Goal: Task Accomplishment & Management: Use online tool/utility

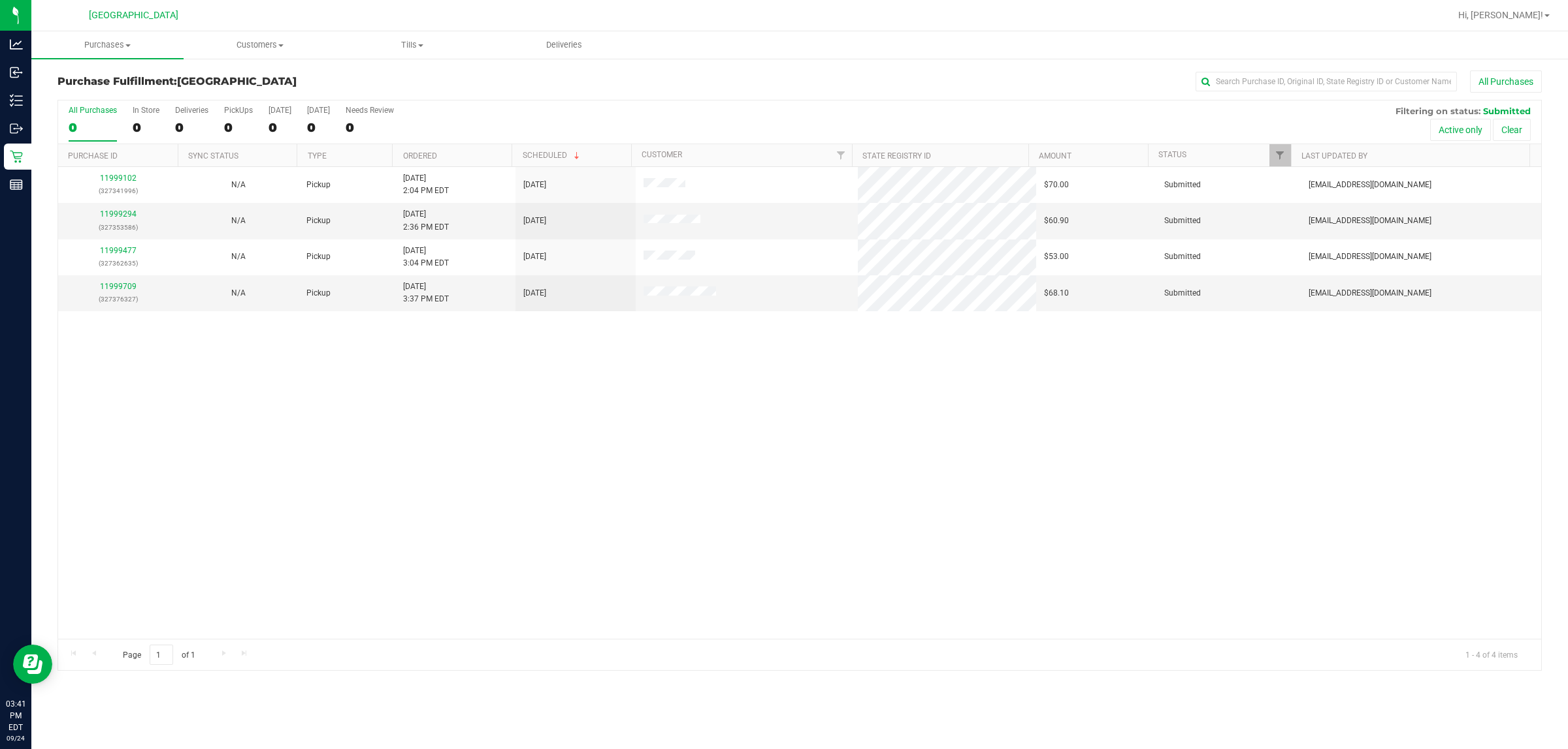
click at [781, 393] on div "11999102 (327341996) N/A Pickup [DATE] 2:04 PM EDT 9/24/2025 $70.00 Submitted […" at bounding box center [799, 403] width 1483 height 472
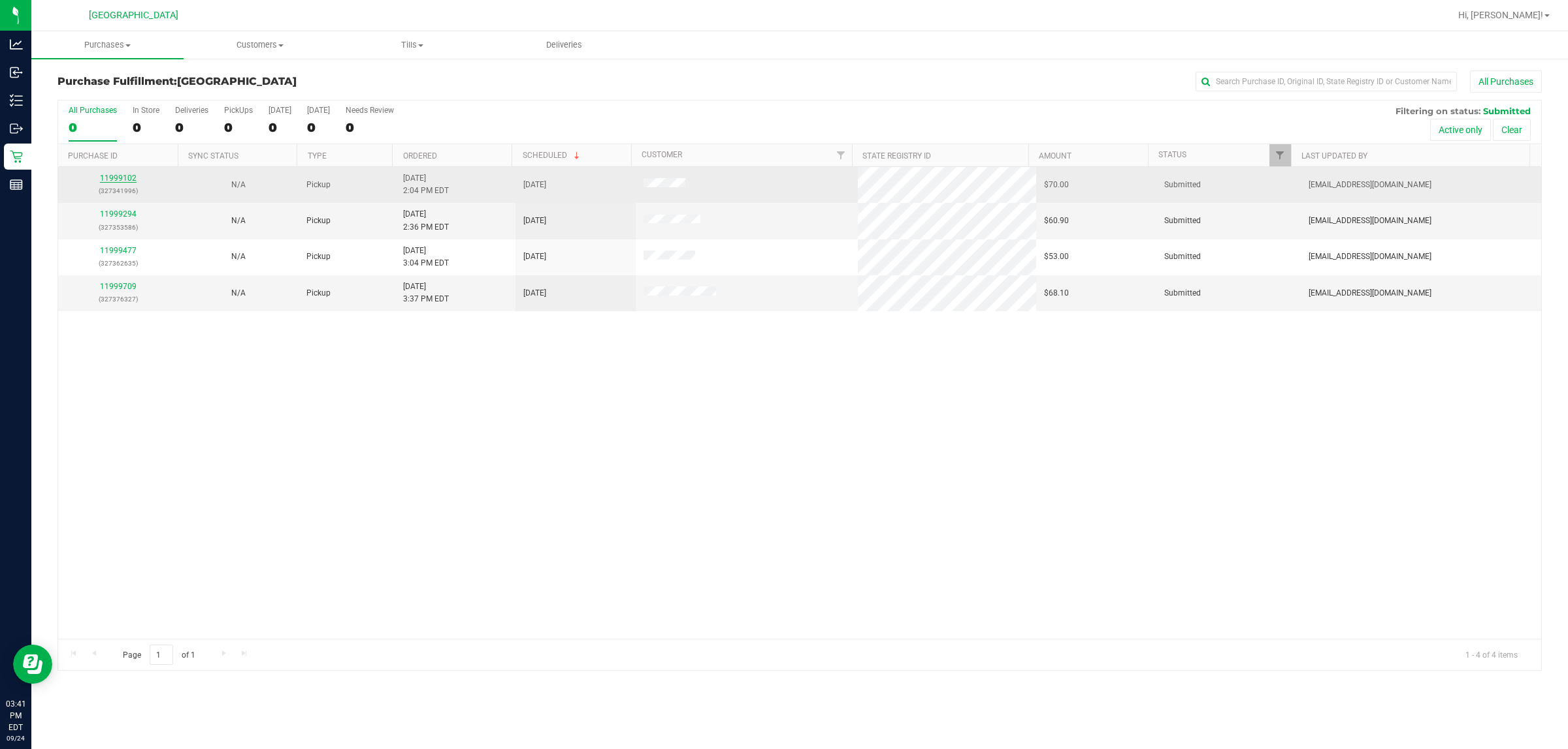
click at [111, 178] on link "11999102" at bounding box center [118, 178] width 37 height 9
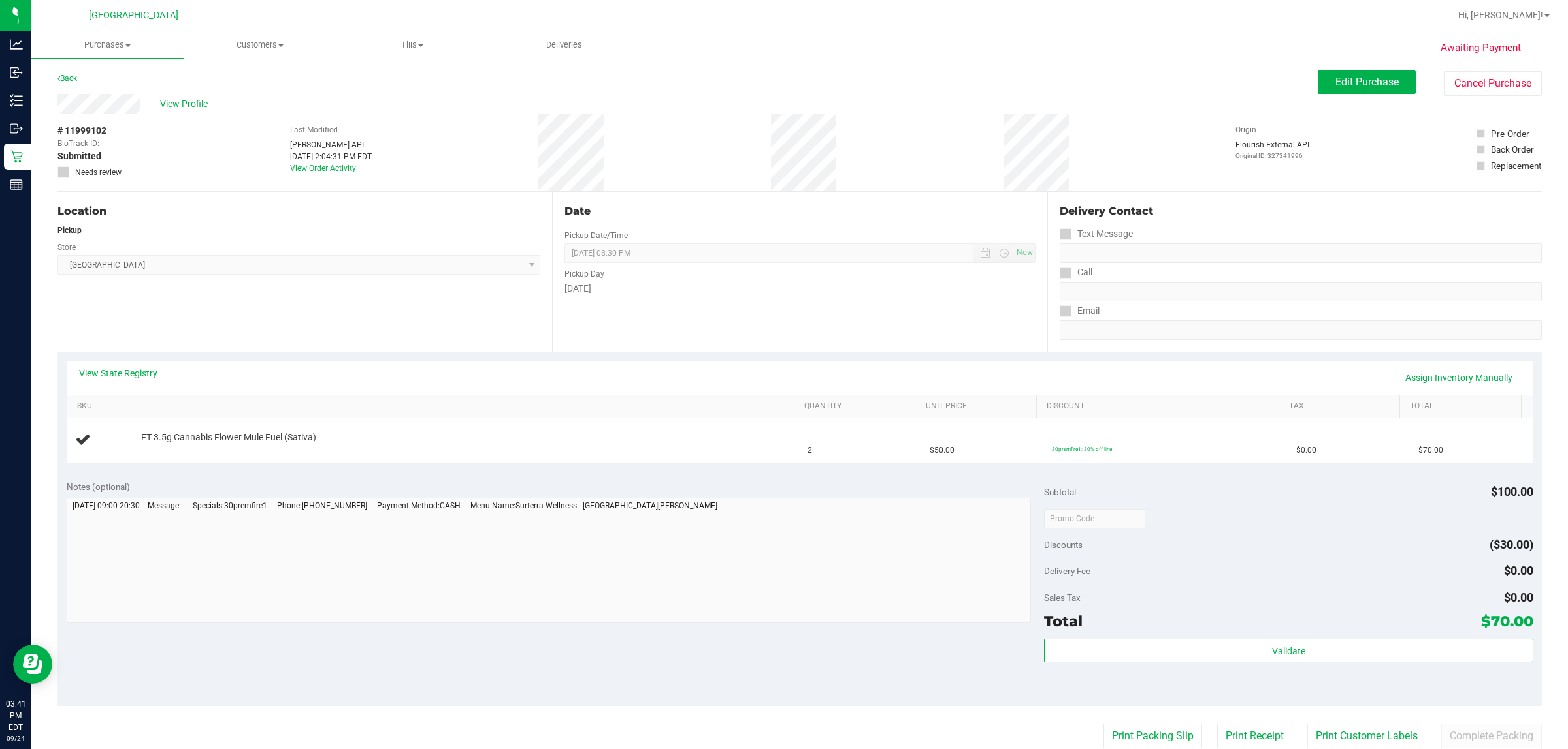
click at [760, 317] on div "Date Pickup Date/Time [DATE] Now [DATE] 08:30 PM Now Pickup Day [DATE]" at bounding box center [799, 272] width 495 height 160
click at [761, 317] on div "Date Pickup Date/Time [DATE] Now [DATE] 08:30 PM Now Pickup Day [DATE]" at bounding box center [799, 272] width 495 height 160
click at [781, 317] on div "Date Pickup Date/Time [DATE] Now [DATE] 08:30 PM Now Pickup Day [DATE]" at bounding box center [799, 272] width 495 height 160
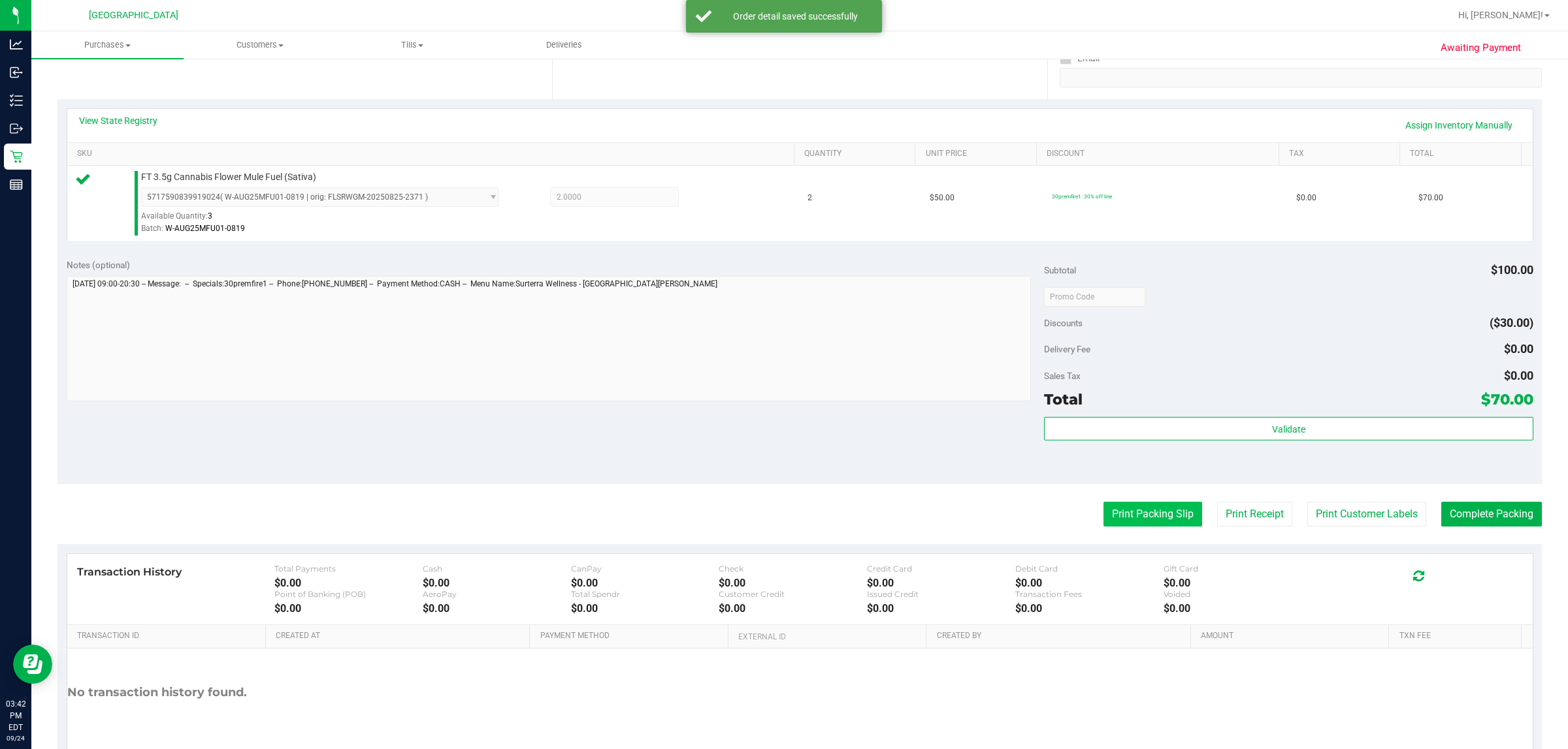
scroll to position [317, 0]
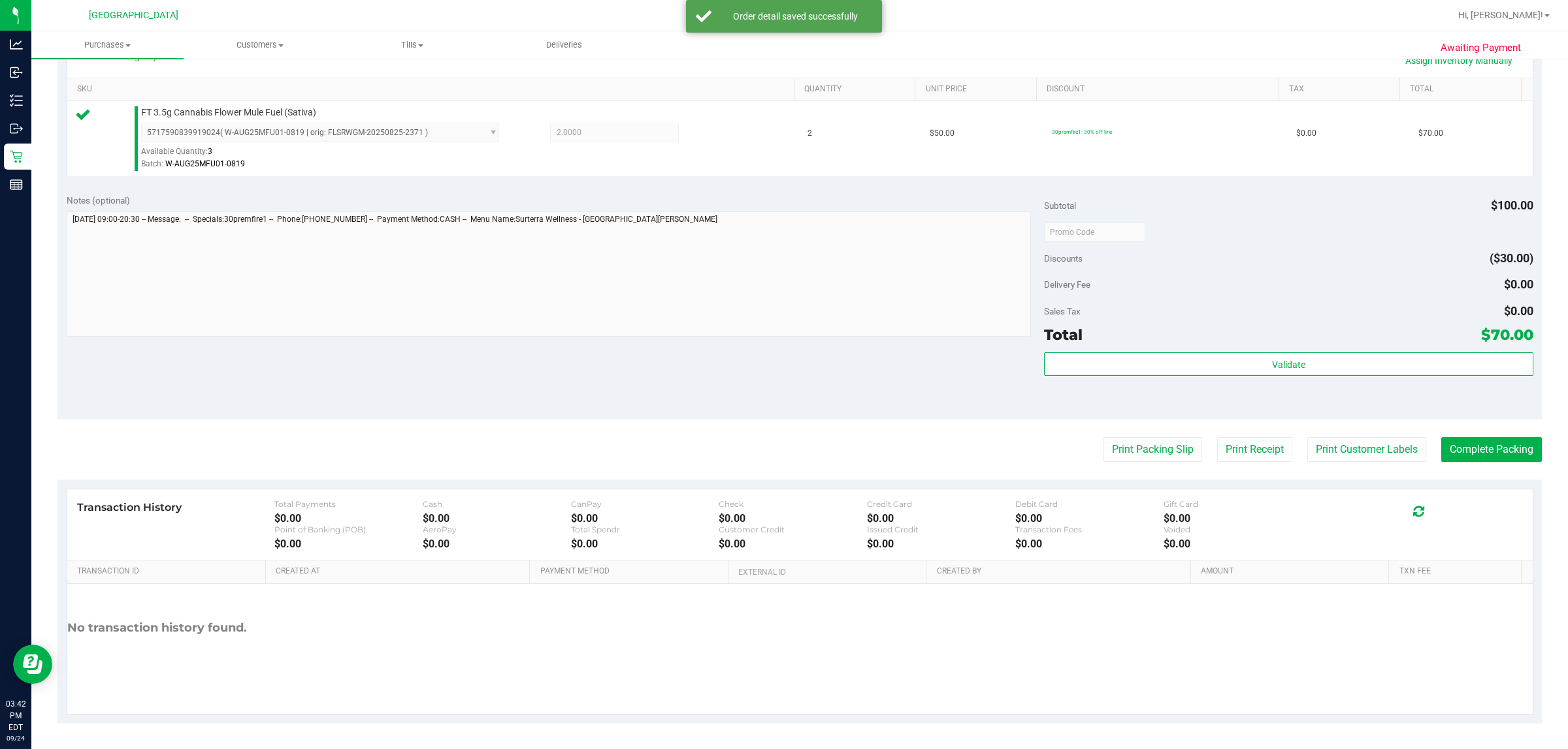
click at [781, 350] on div "Subtotal $100.00 Discounts ($30.00) Delivery Fee $0.00 Sales Tax $0.00 Total $7…" at bounding box center [1287, 302] width 489 height 217
click at [781, 379] on div "Validate" at bounding box center [1287, 382] width 489 height 59
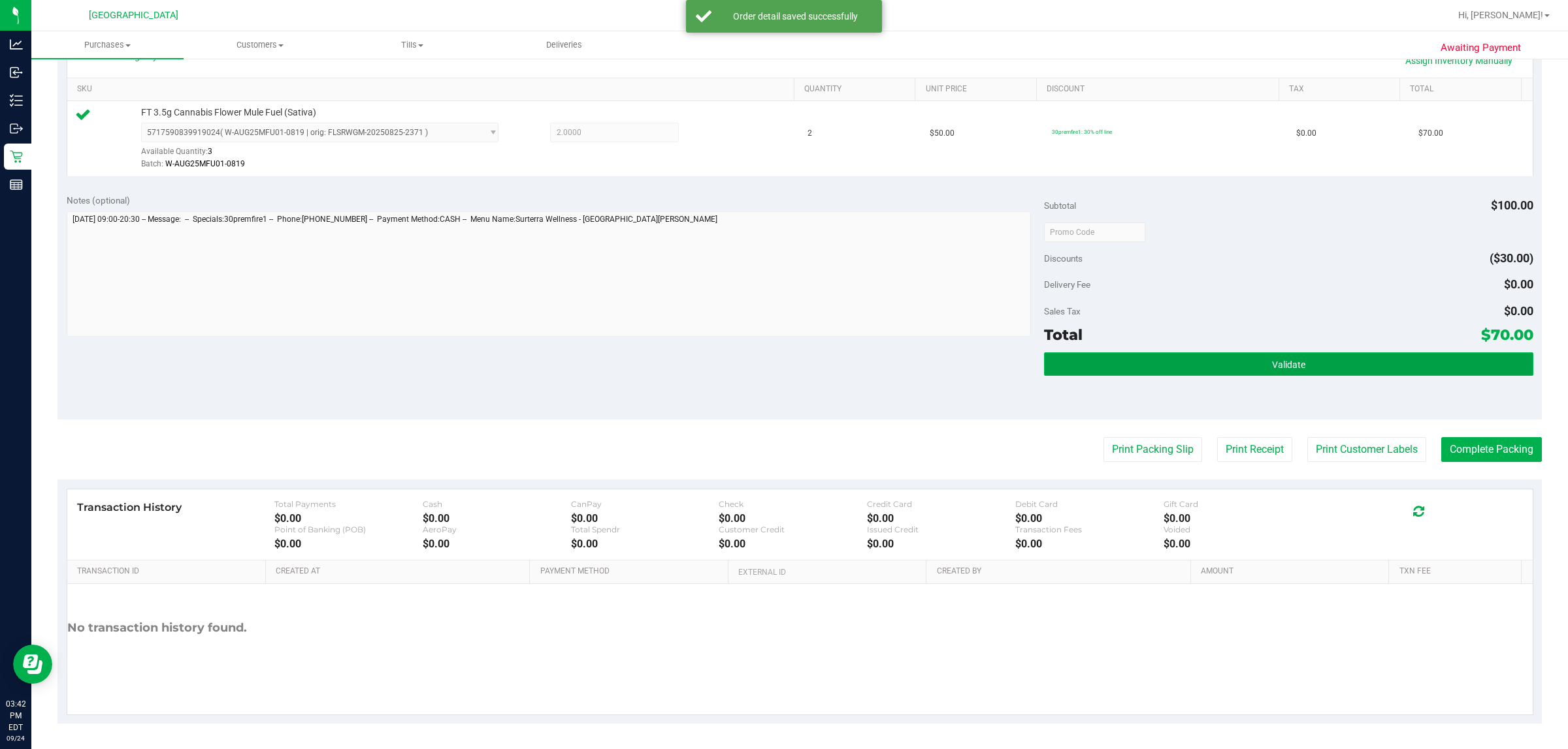
click at [781, 376] on button "Validate" at bounding box center [1287, 365] width 489 height 24
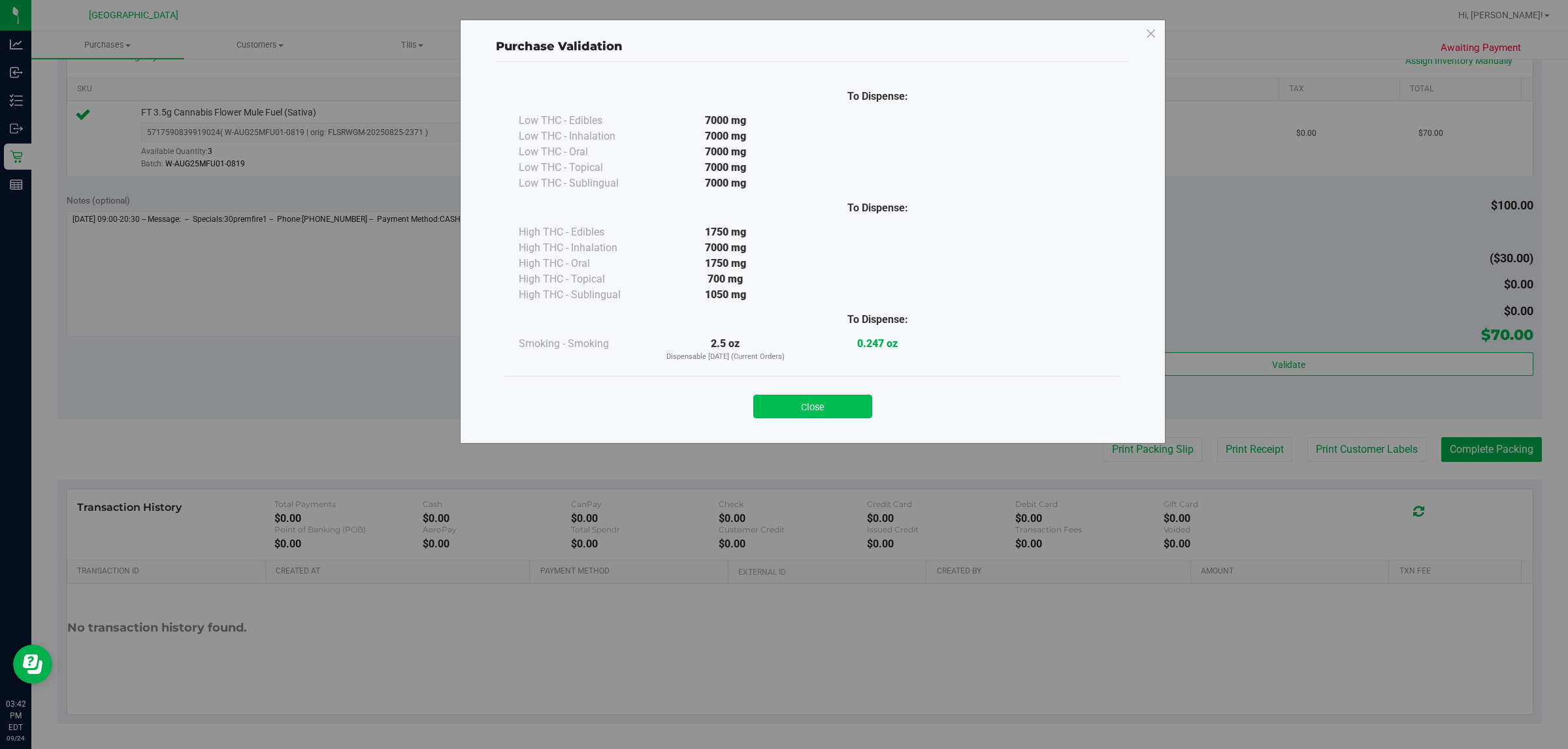
click at [781, 400] on button "Close" at bounding box center [812, 406] width 119 height 24
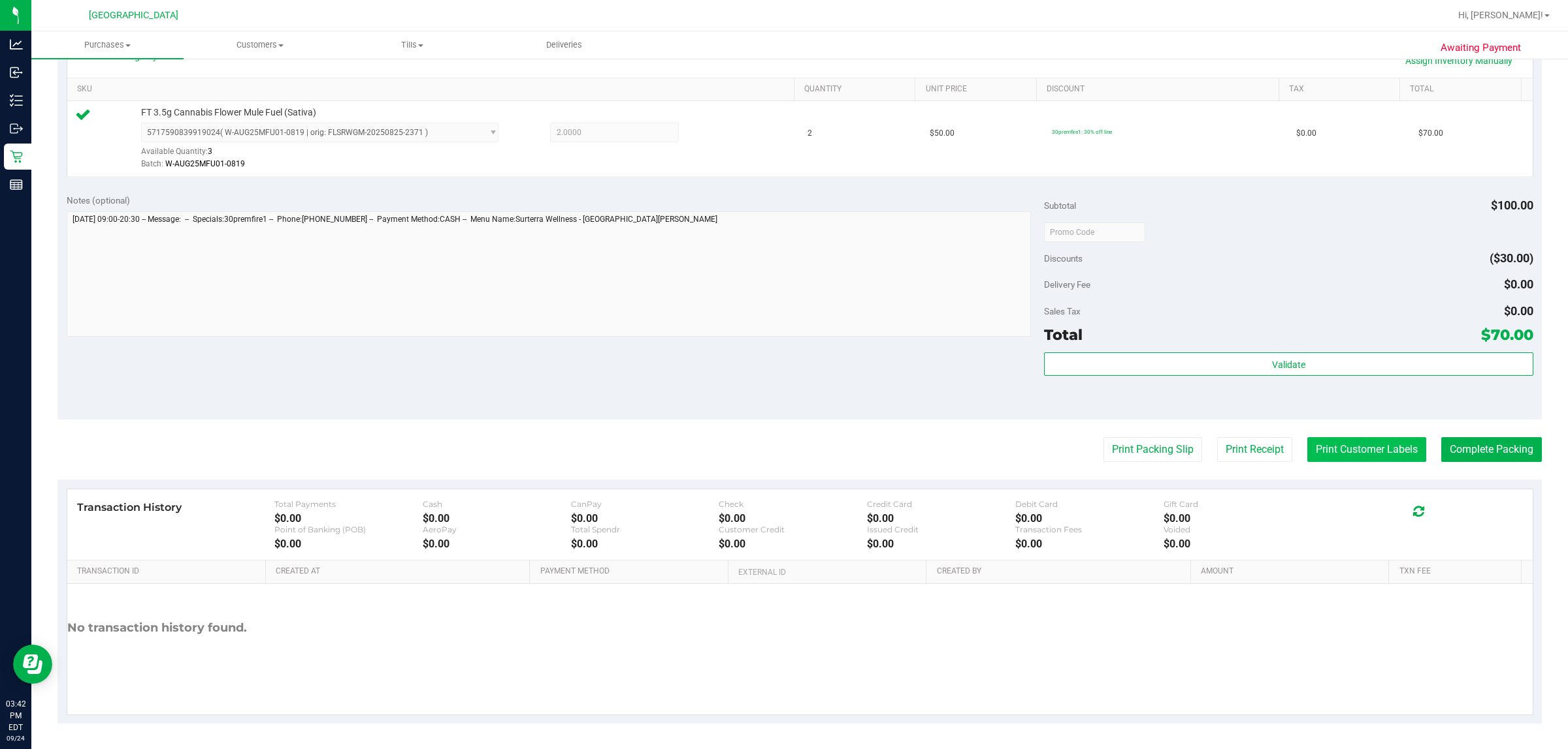
click at [781, 445] on button "Print Customer Labels" at bounding box center [1366, 449] width 119 height 25
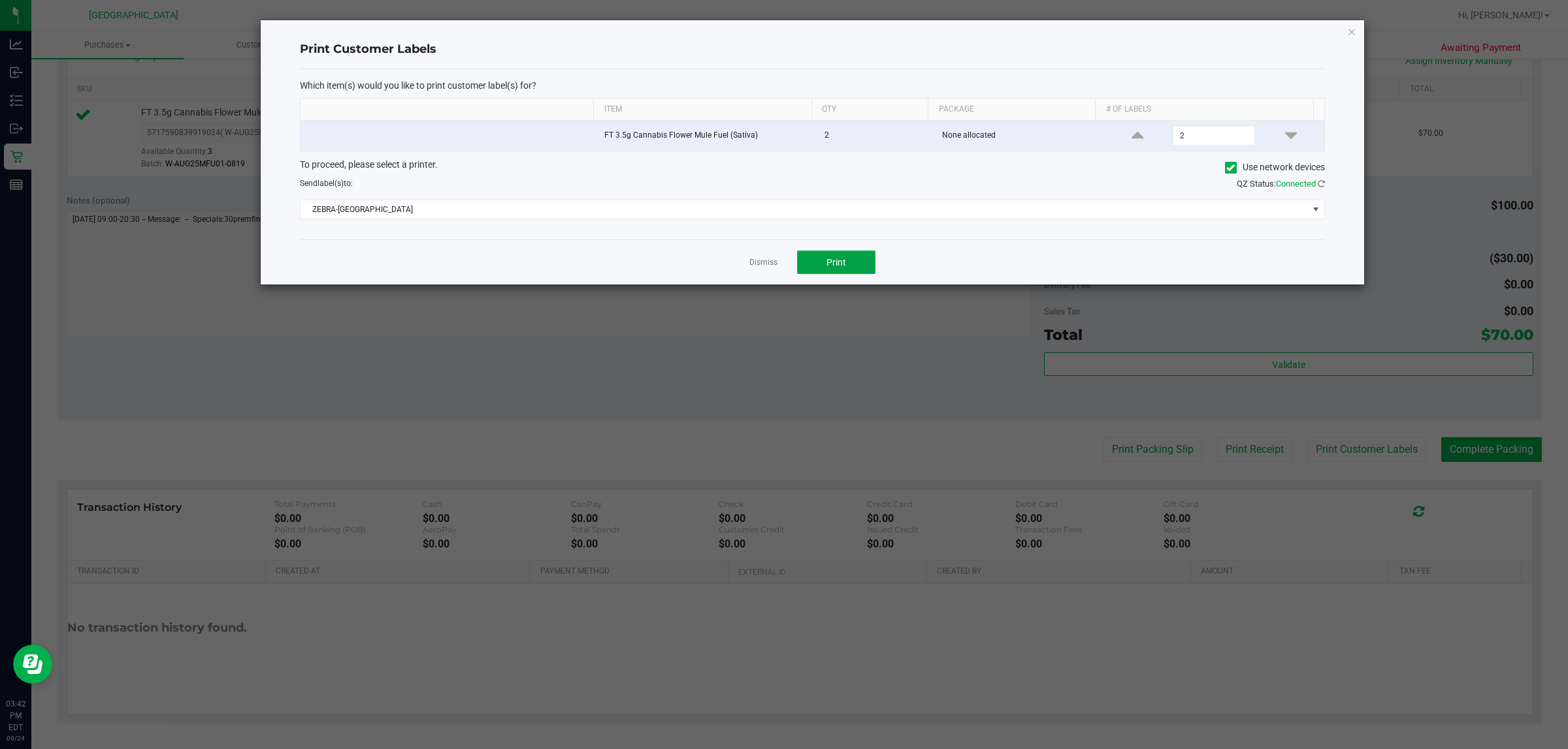
click at [781, 274] on button "Print" at bounding box center [836, 262] width 78 height 24
click at [760, 261] on link "Dismiss" at bounding box center [763, 262] width 28 height 11
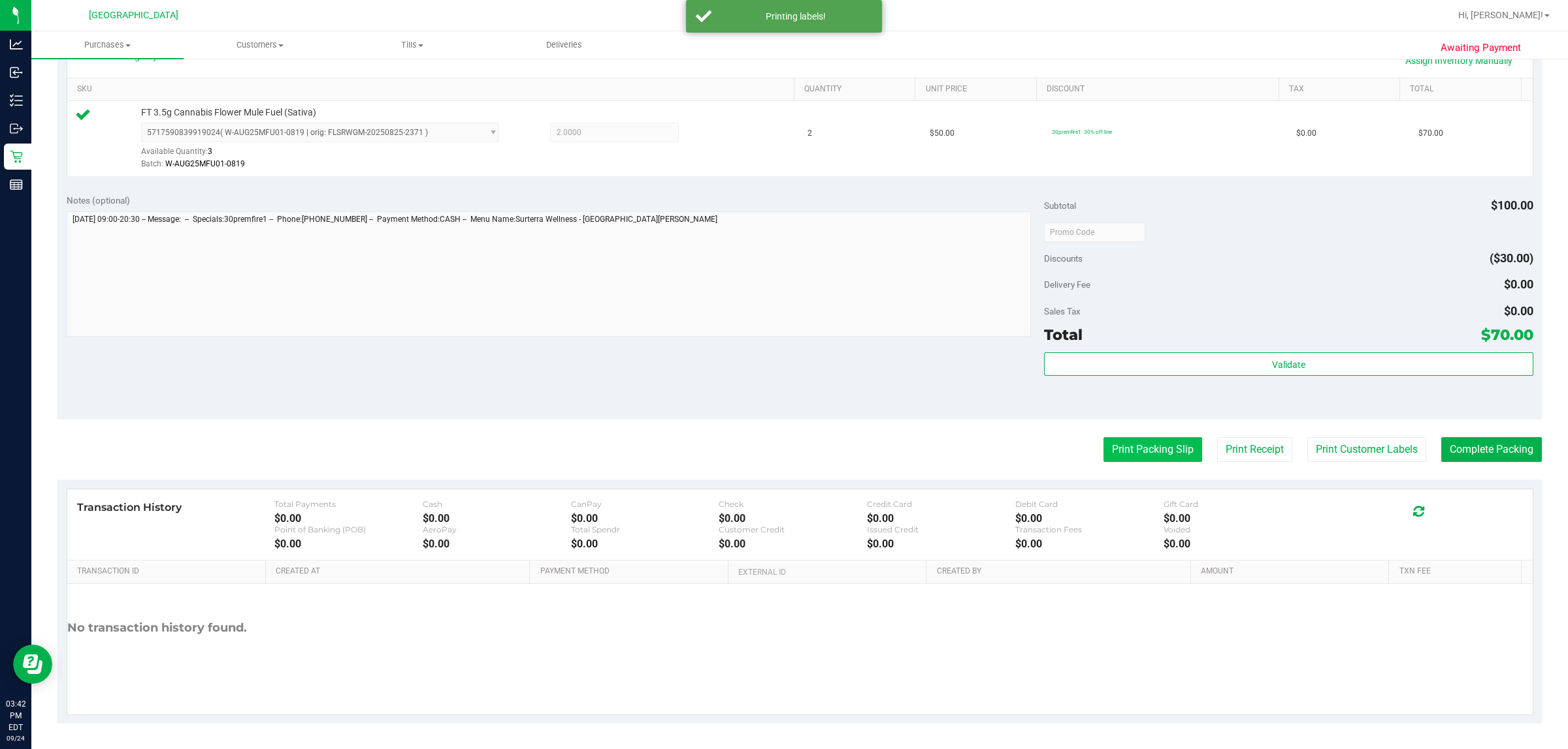
click at [781, 449] on button "Print Packing Slip" at bounding box center [1153, 449] width 99 height 25
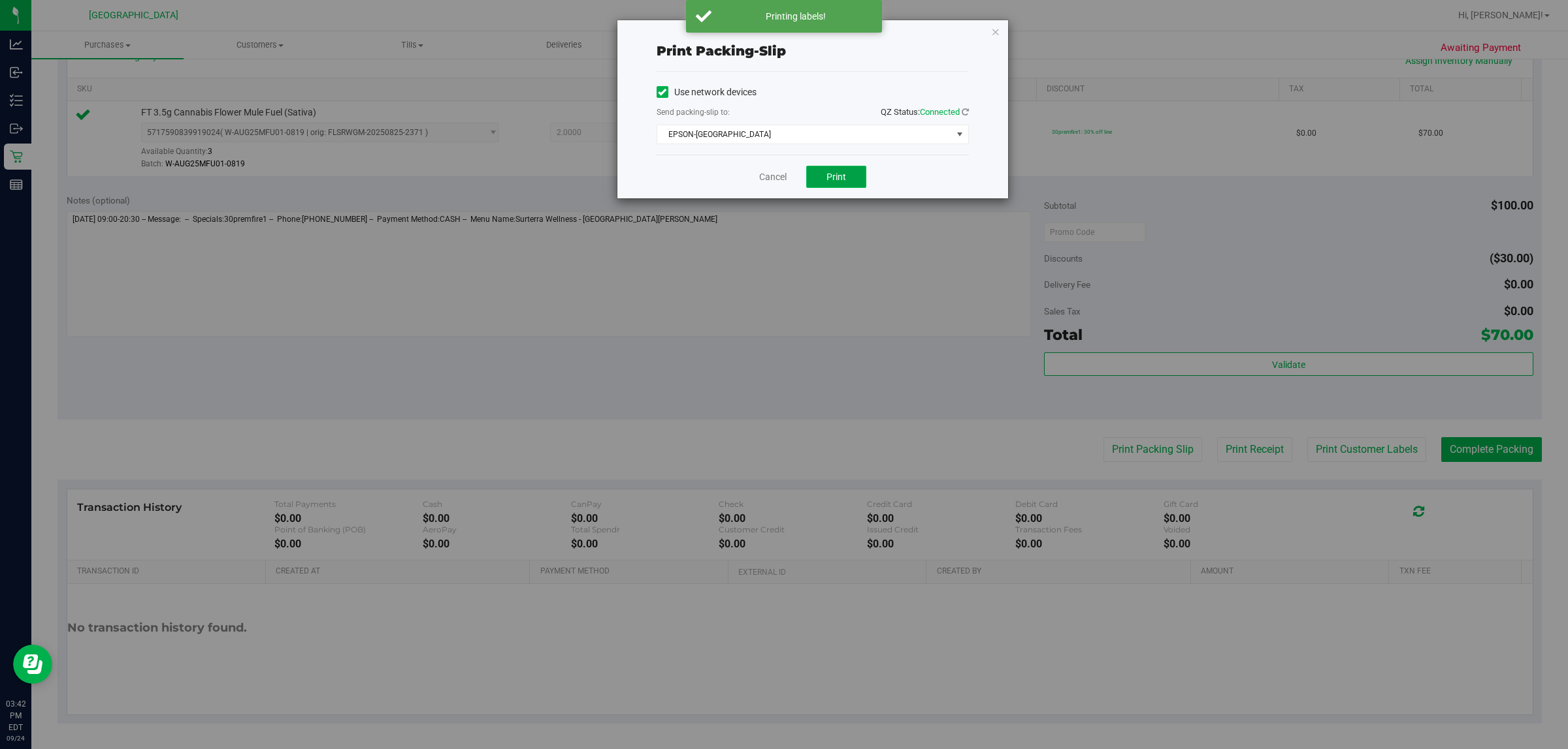
click at [781, 181] on button "Print" at bounding box center [836, 177] width 60 height 22
click at [781, 177] on div "Cancel Print" at bounding box center [813, 176] width 312 height 43
click at [772, 177] on link "Cancel" at bounding box center [772, 177] width 27 height 14
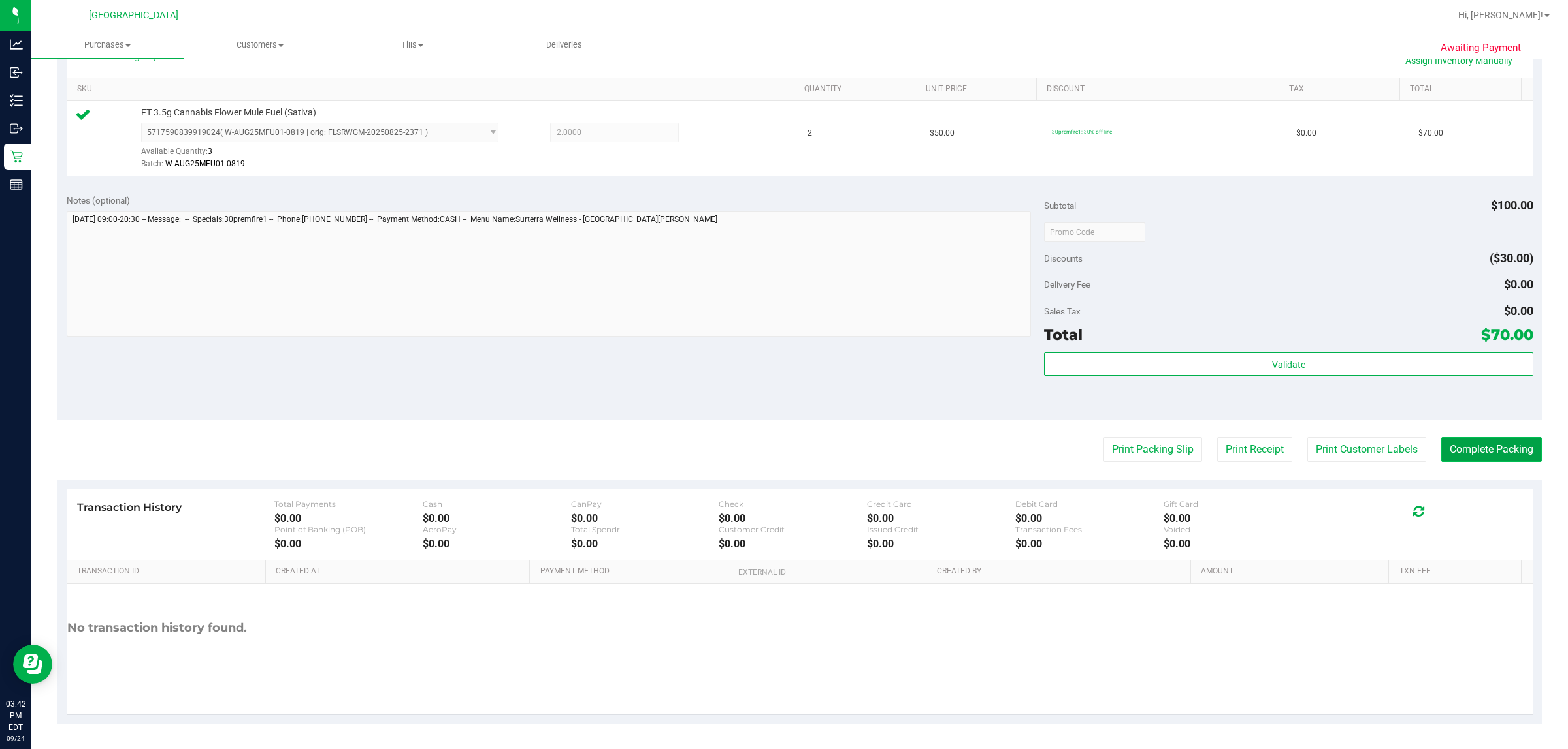
click at [781, 440] on button "Complete Packing" at bounding box center [1491, 449] width 101 height 25
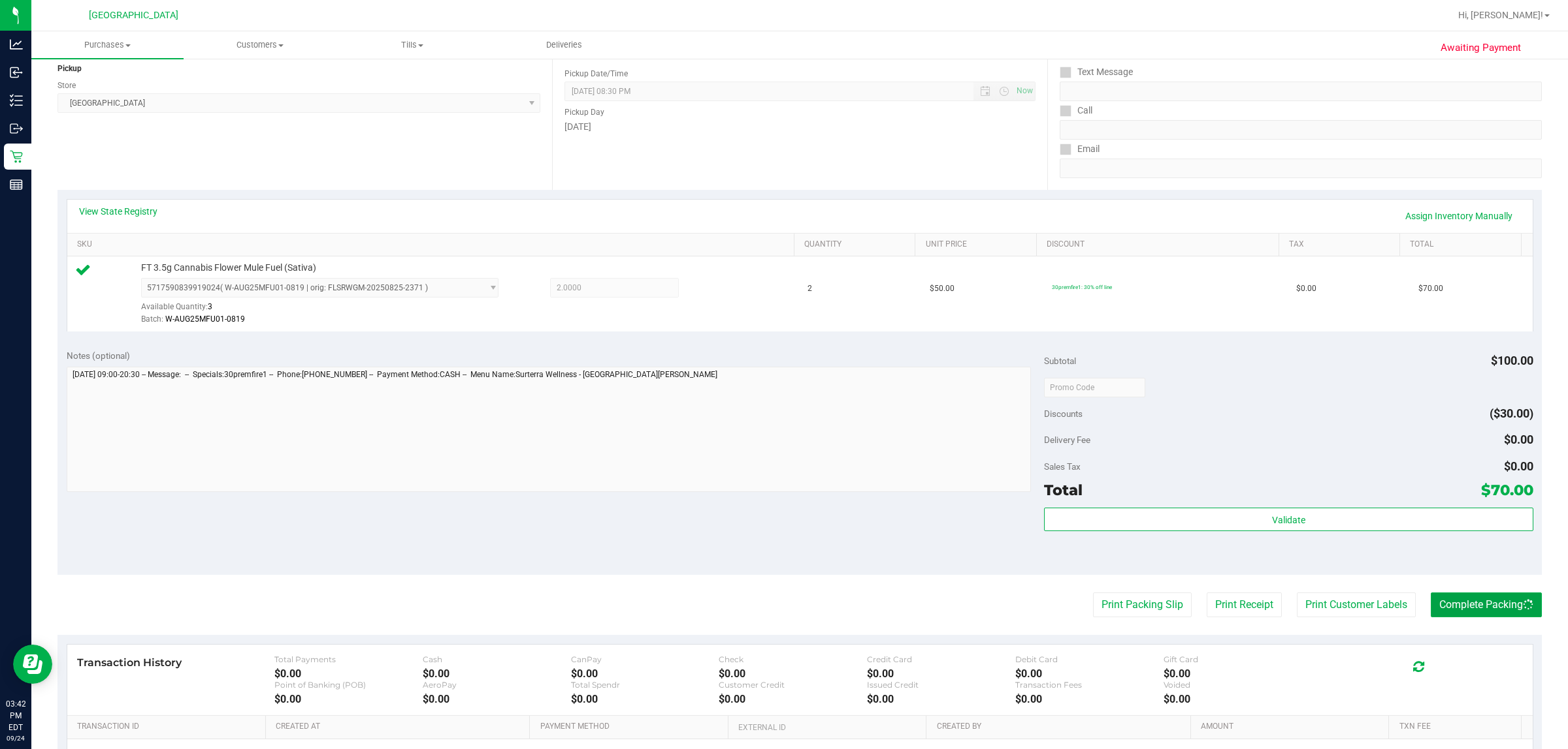
scroll to position [0, 0]
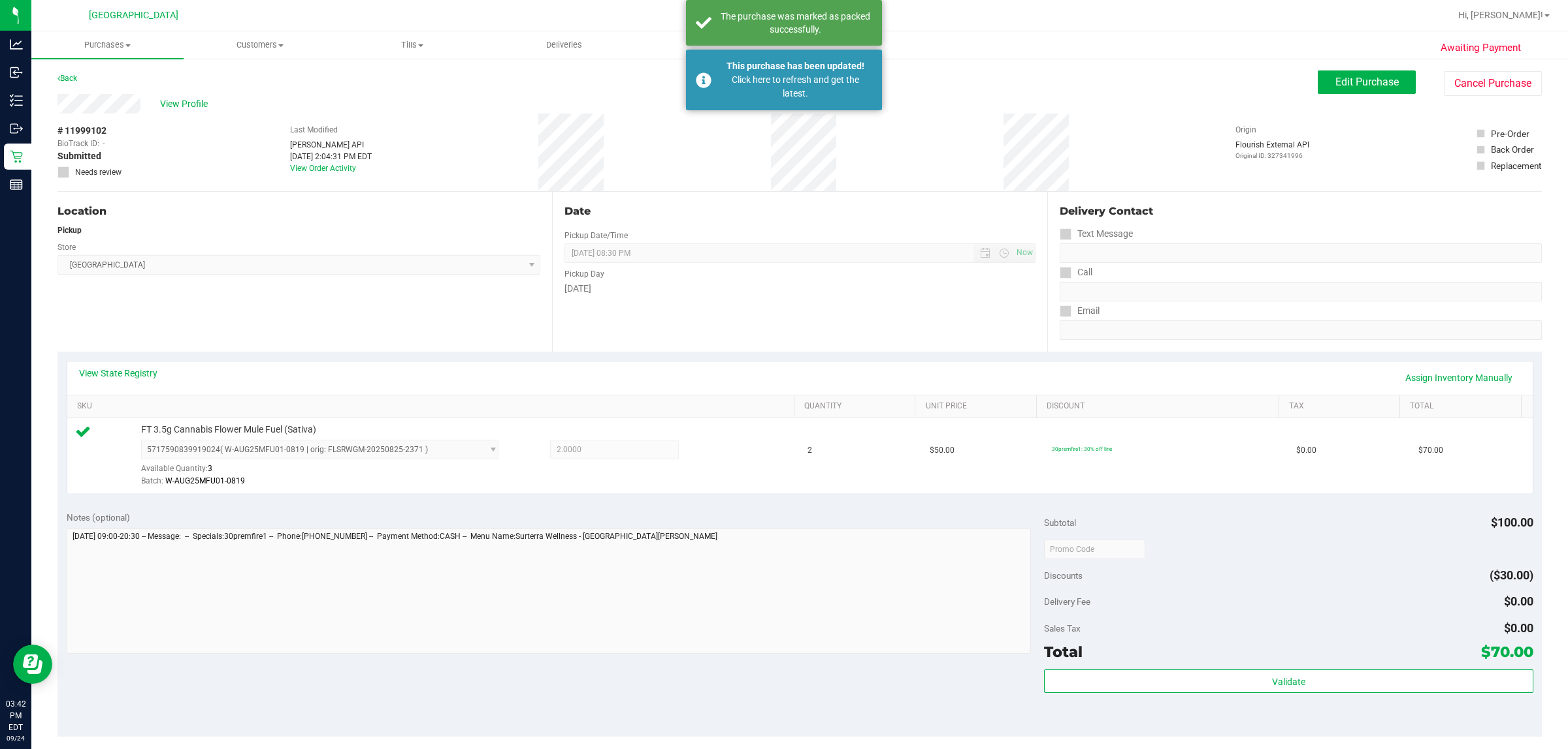
click at [781, 283] on div "[DATE]" at bounding box center [800, 289] width 471 height 14
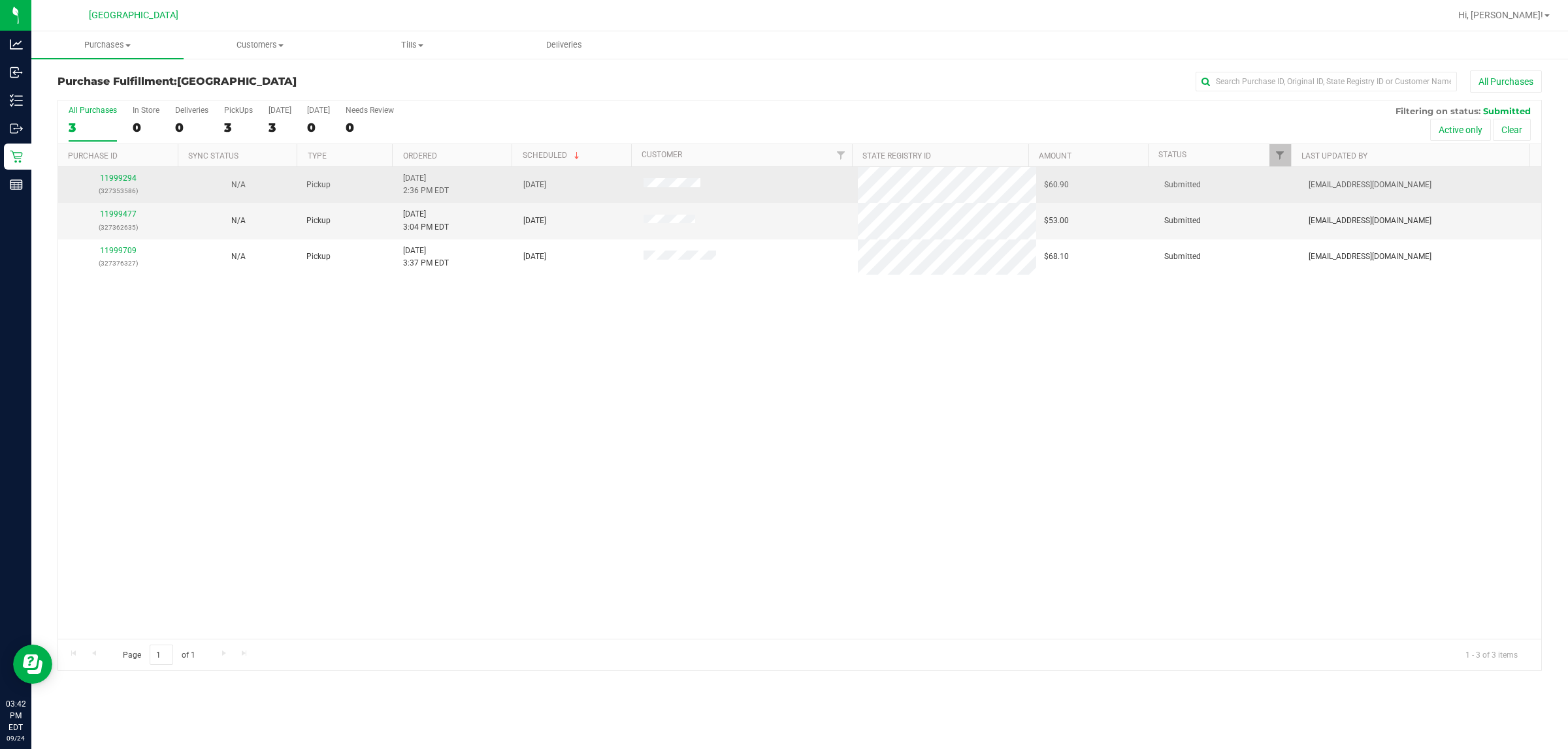
click at [130, 191] on p "(327353586)" at bounding box center [118, 191] width 105 height 13
click at [124, 181] on link "11999294" at bounding box center [118, 178] width 37 height 9
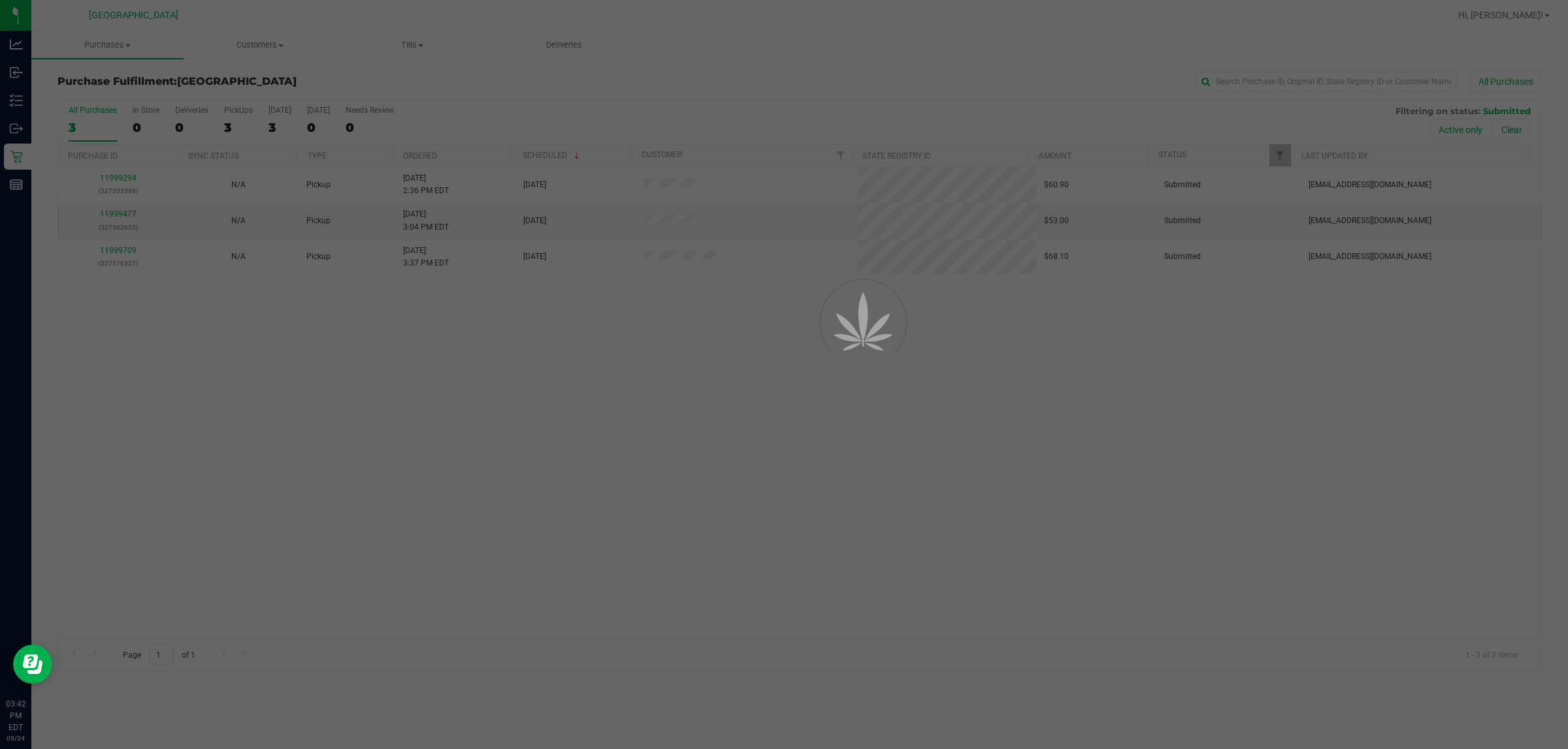
click at [501, 478] on div at bounding box center [784, 374] width 1568 height 749
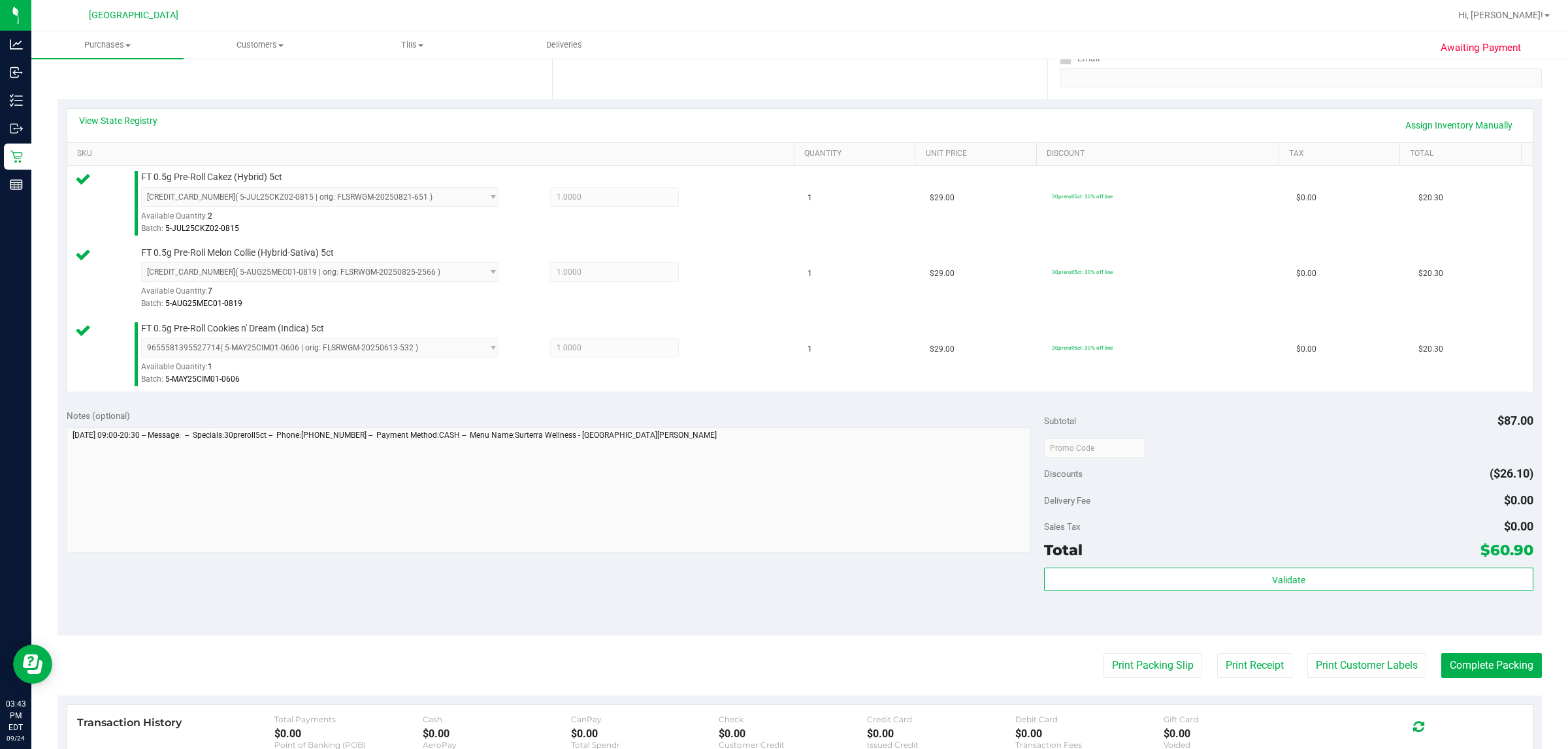
scroll to position [408, 0]
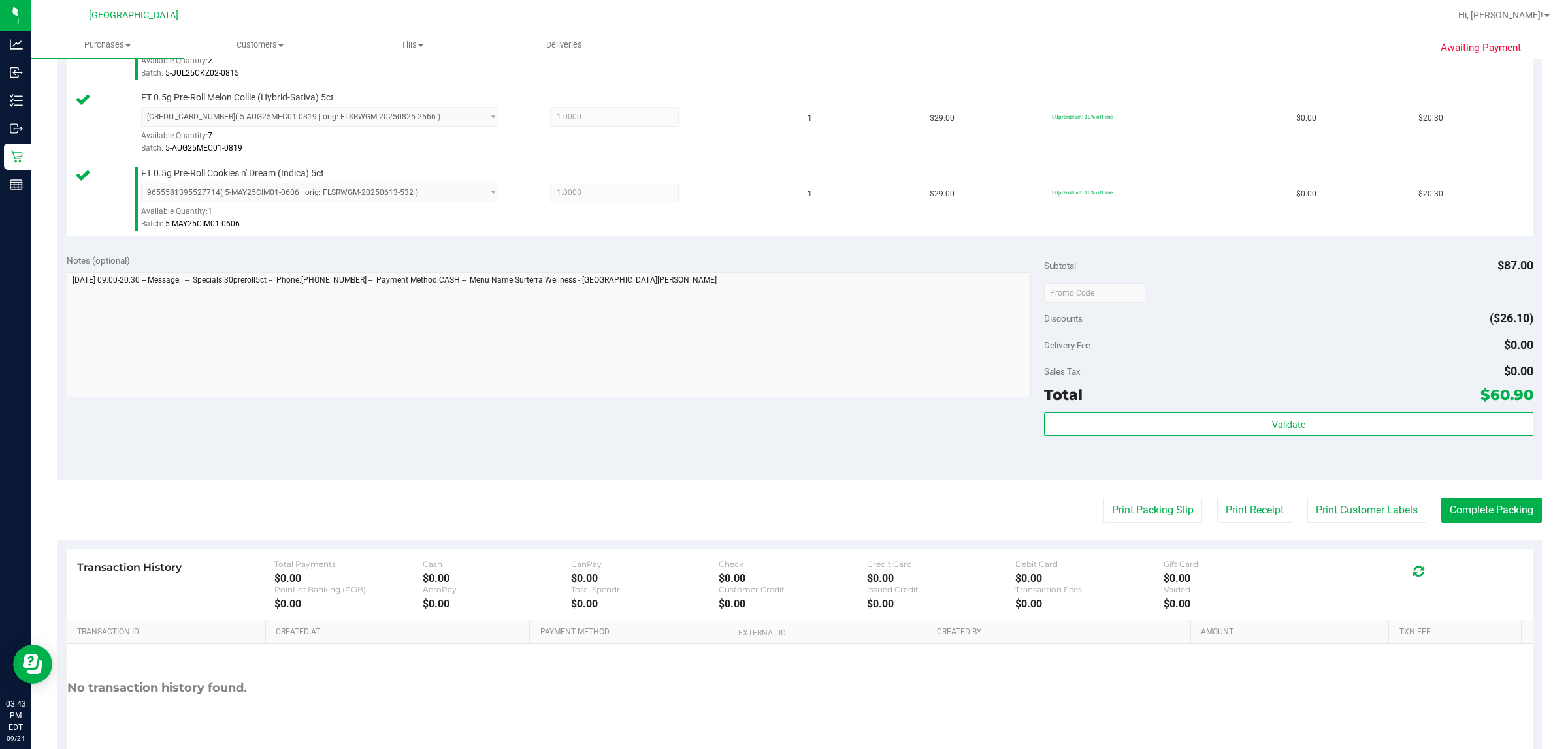
click at [781, 441] on div "Validate" at bounding box center [1287, 441] width 489 height 59
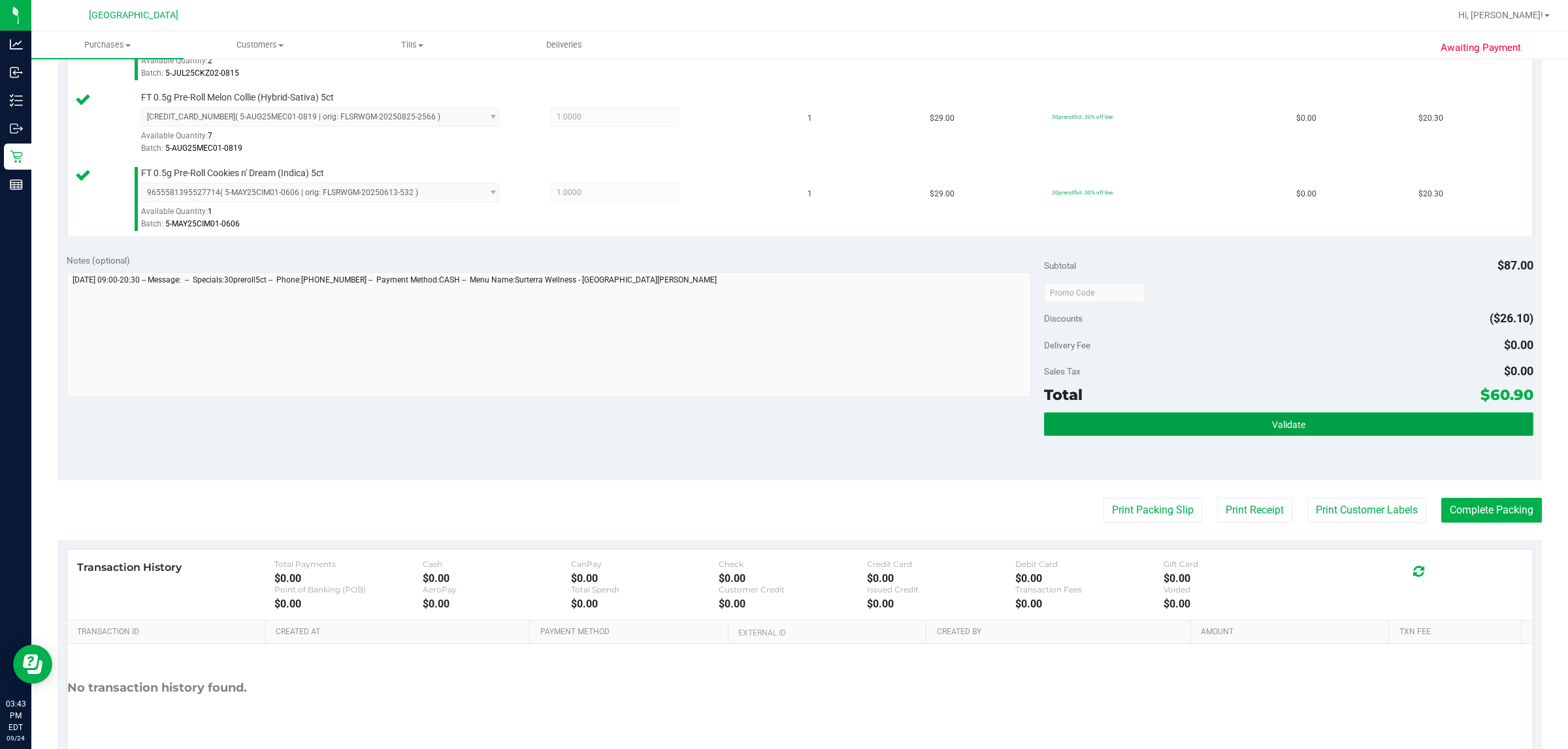
click at [781, 429] on button "Validate" at bounding box center [1287, 424] width 489 height 24
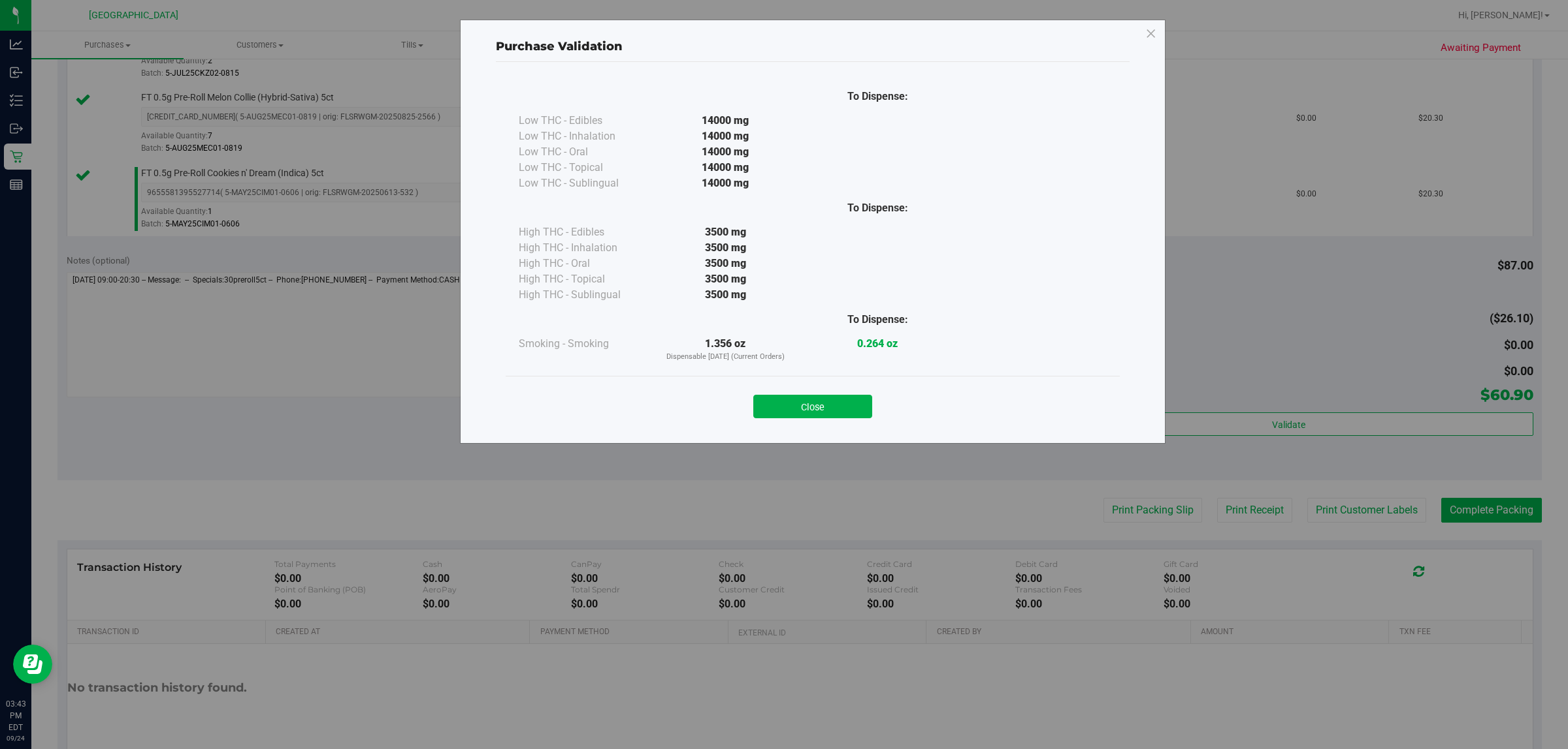
click at [775, 412] on button "Close" at bounding box center [812, 406] width 119 height 24
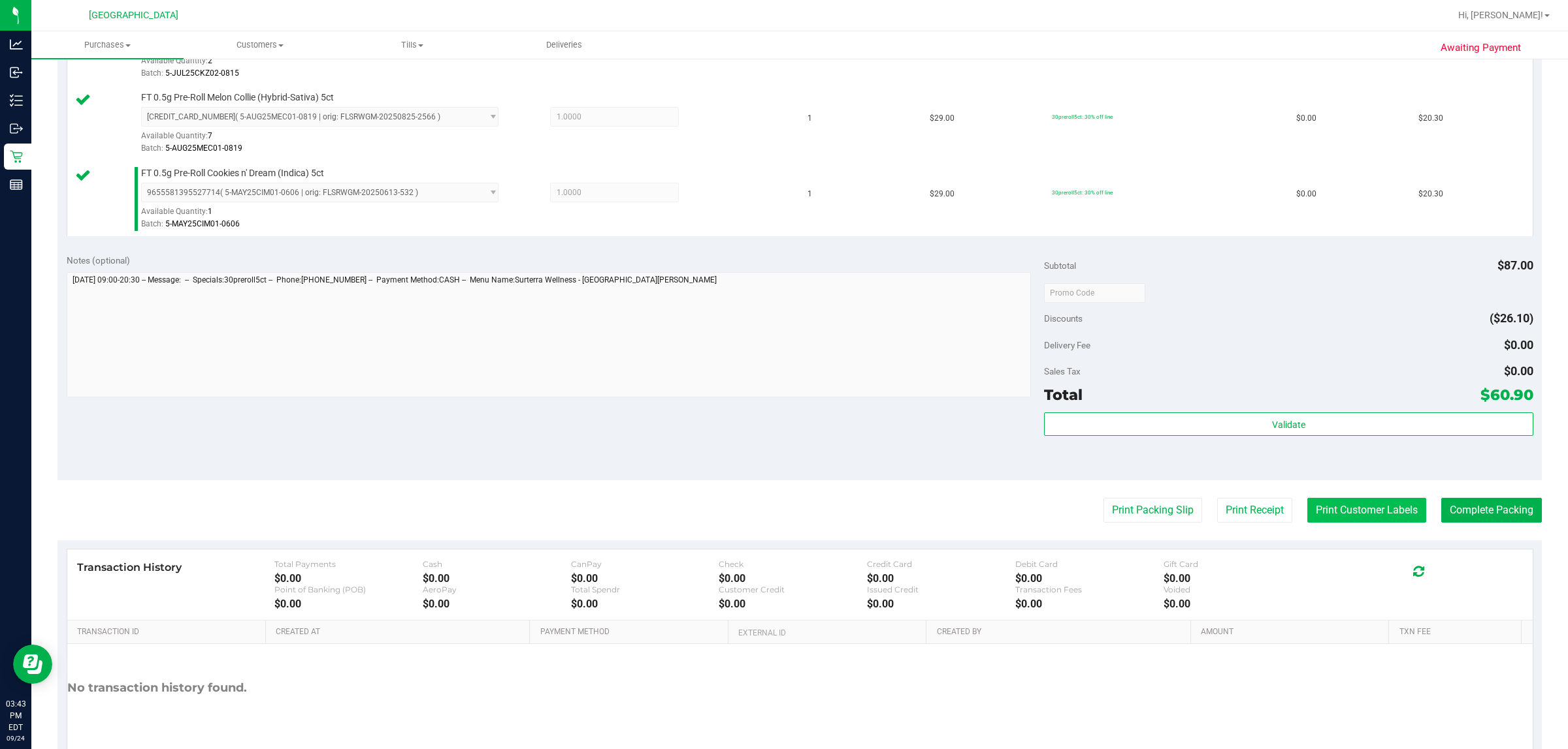
click at [781, 508] on button "Print Customer Labels" at bounding box center [1366, 510] width 119 height 25
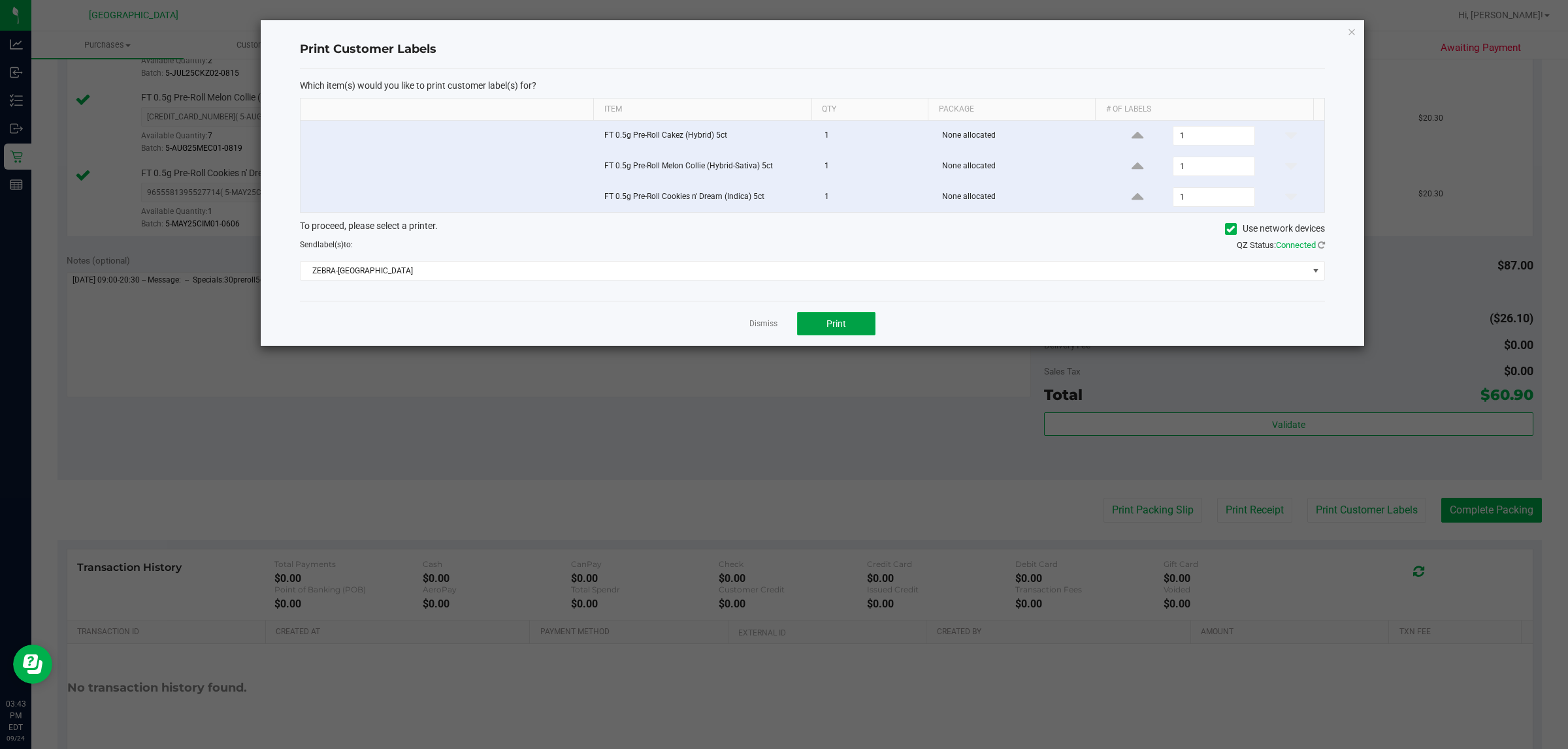
click at [781, 336] on button "Print" at bounding box center [836, 324] width 78 height 24
click at [763, 330] on link "Dismiss" at bounding box center [763, 324] width 28 height 11
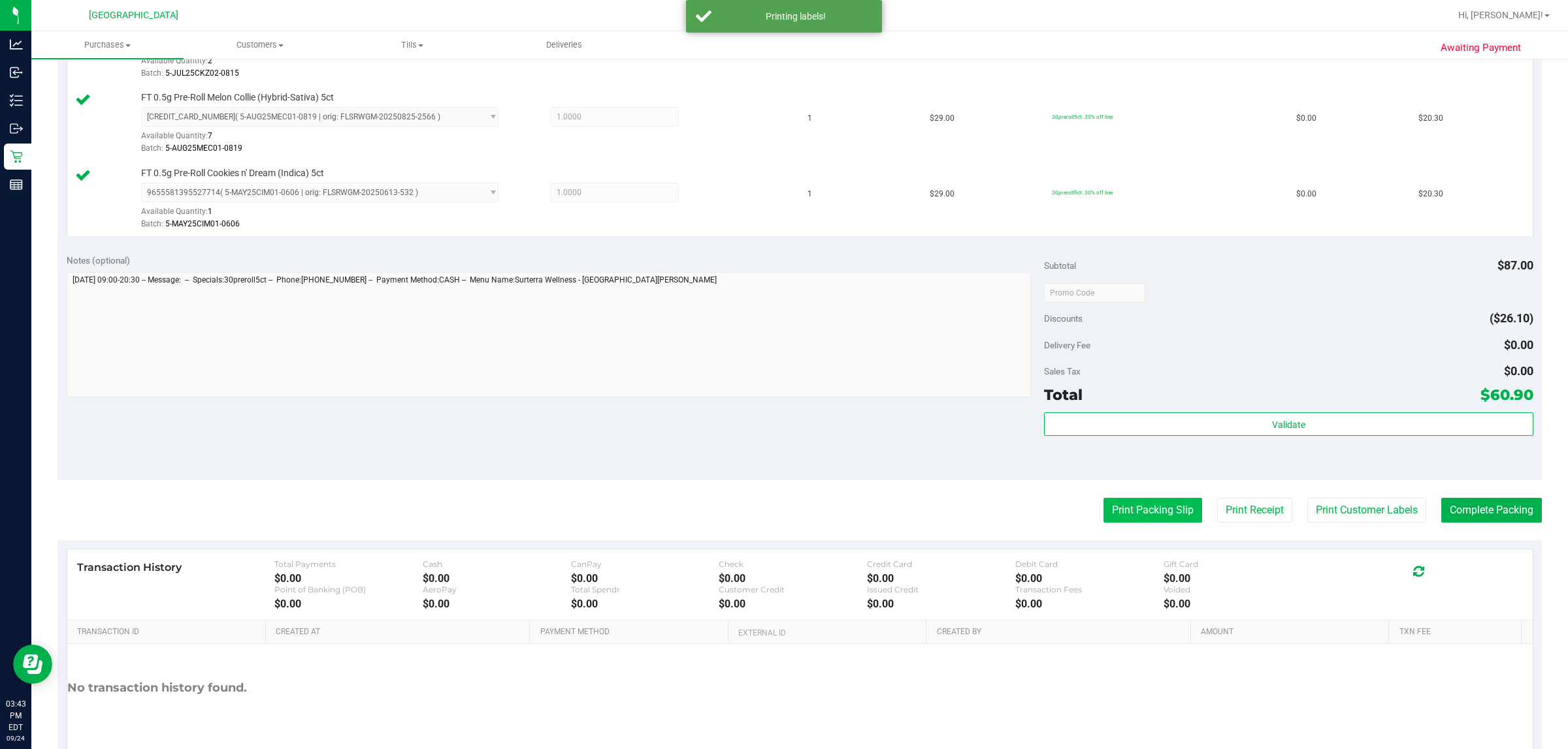
click at [781, 514] on button "Print Packing Slip" at bounding box center [1153, 510] width 99 height 25
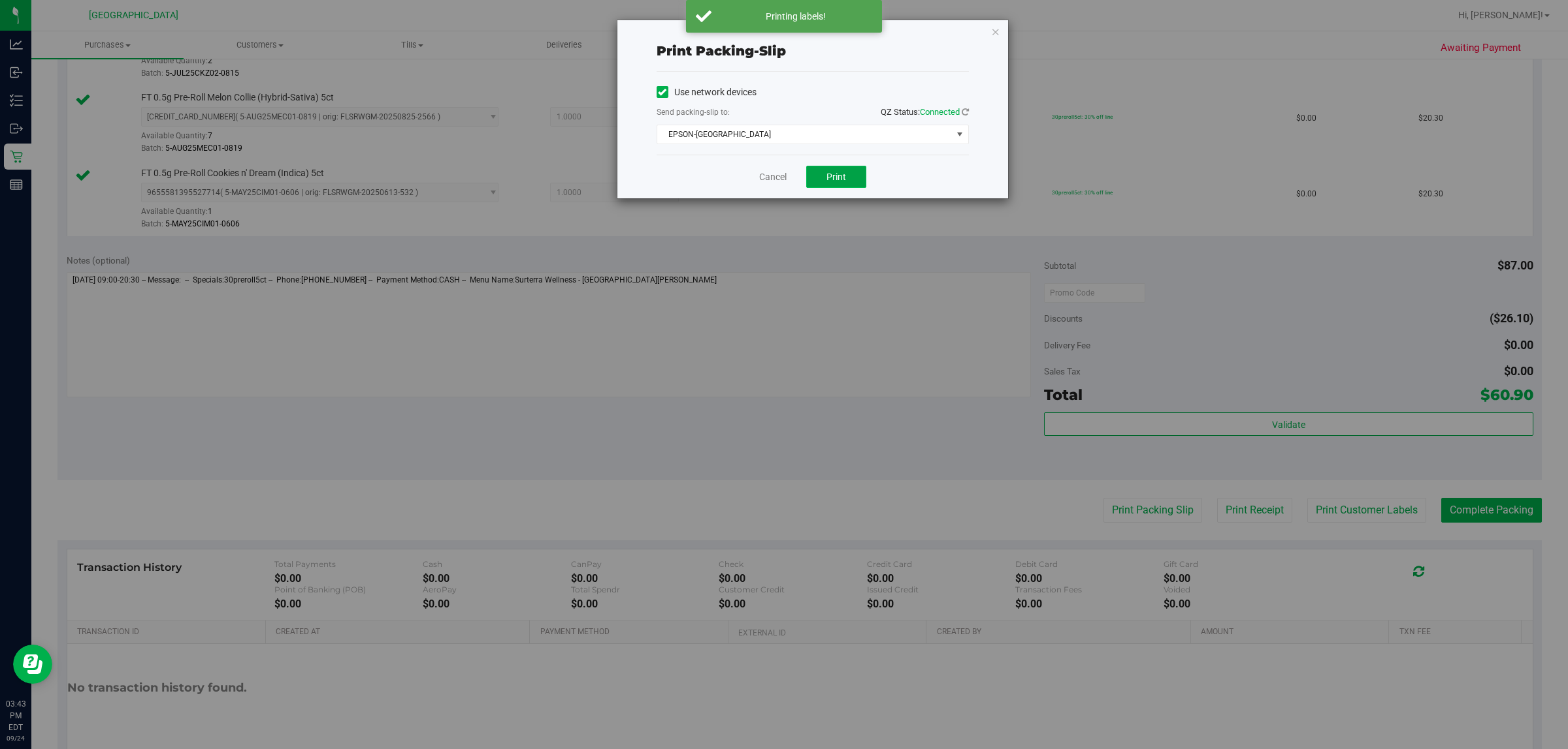
click at [781, 175] on button "Print" at bounding box center [836, 177] width 60 height 22
click at [772, 183] on link "Cancel" at bounding box center [772, 177] width 27 height 14
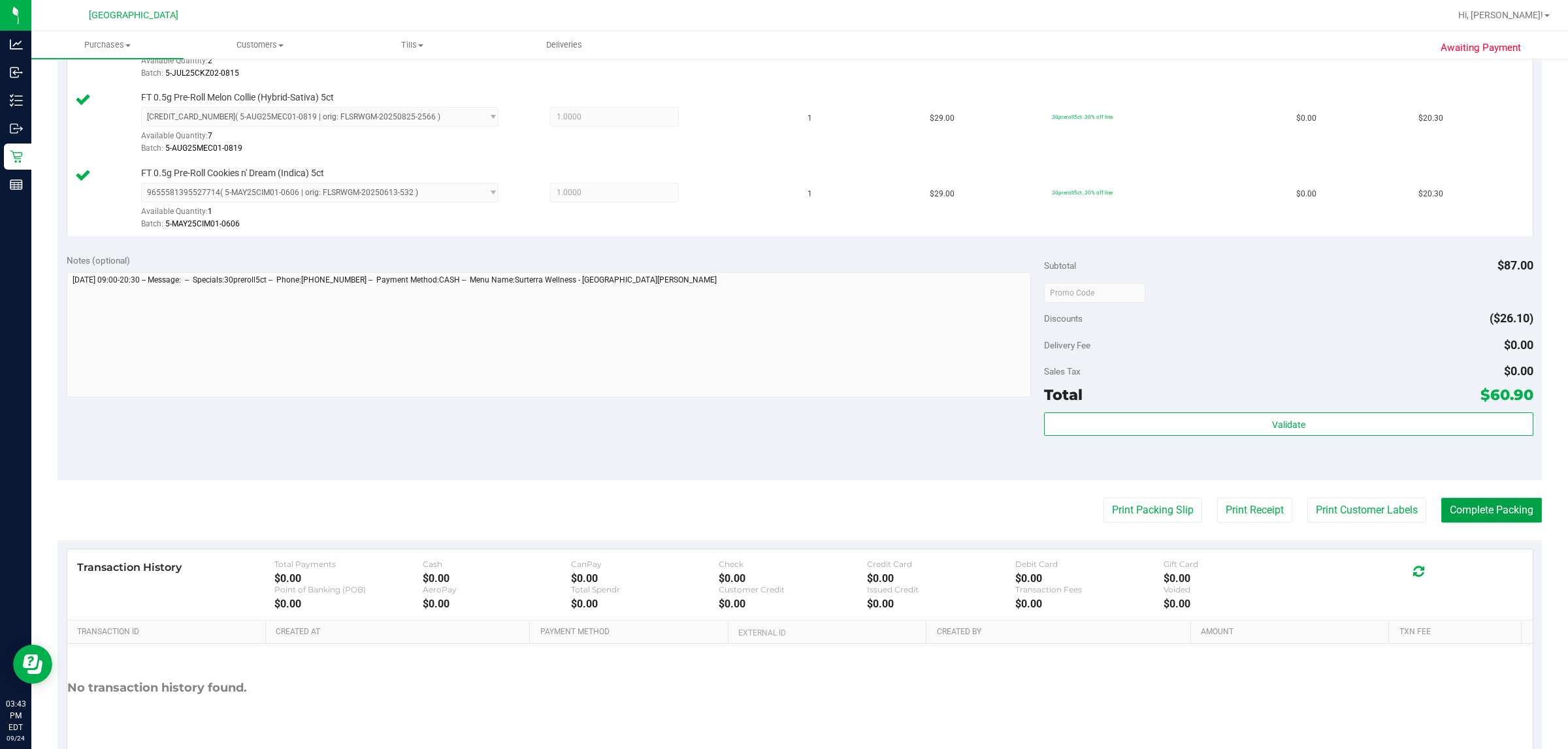
click at [781, 507] on button "Complete Packing" at bounding box center [1491, 510] width 101 height 25
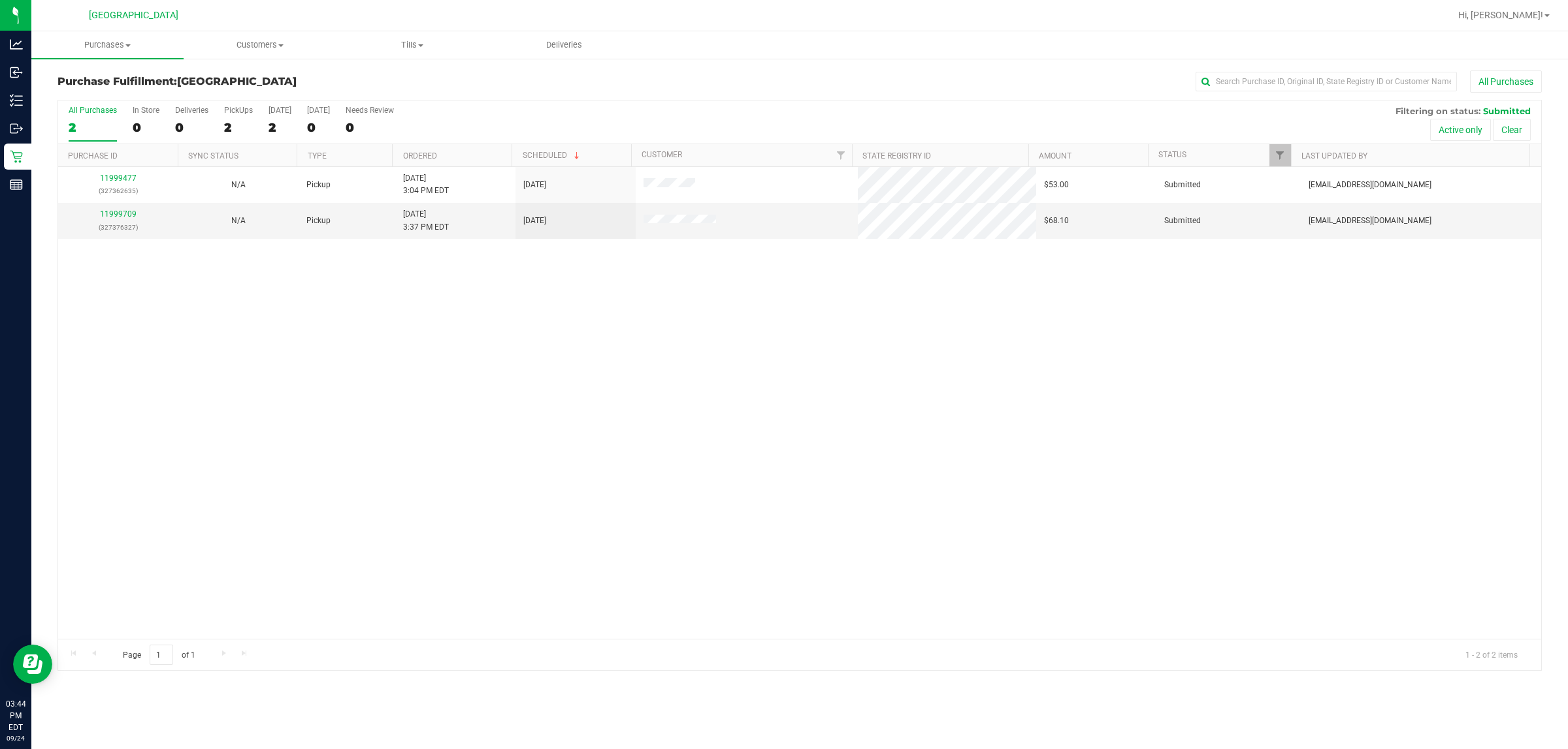
click at [781, 442] on div "11999477 (327362635) N/A Pickup [DATE] 3:04 PM EDT 9/24/2025 $53.00 Submitted […" at bounding box center [799, 403] width 1483 height 472
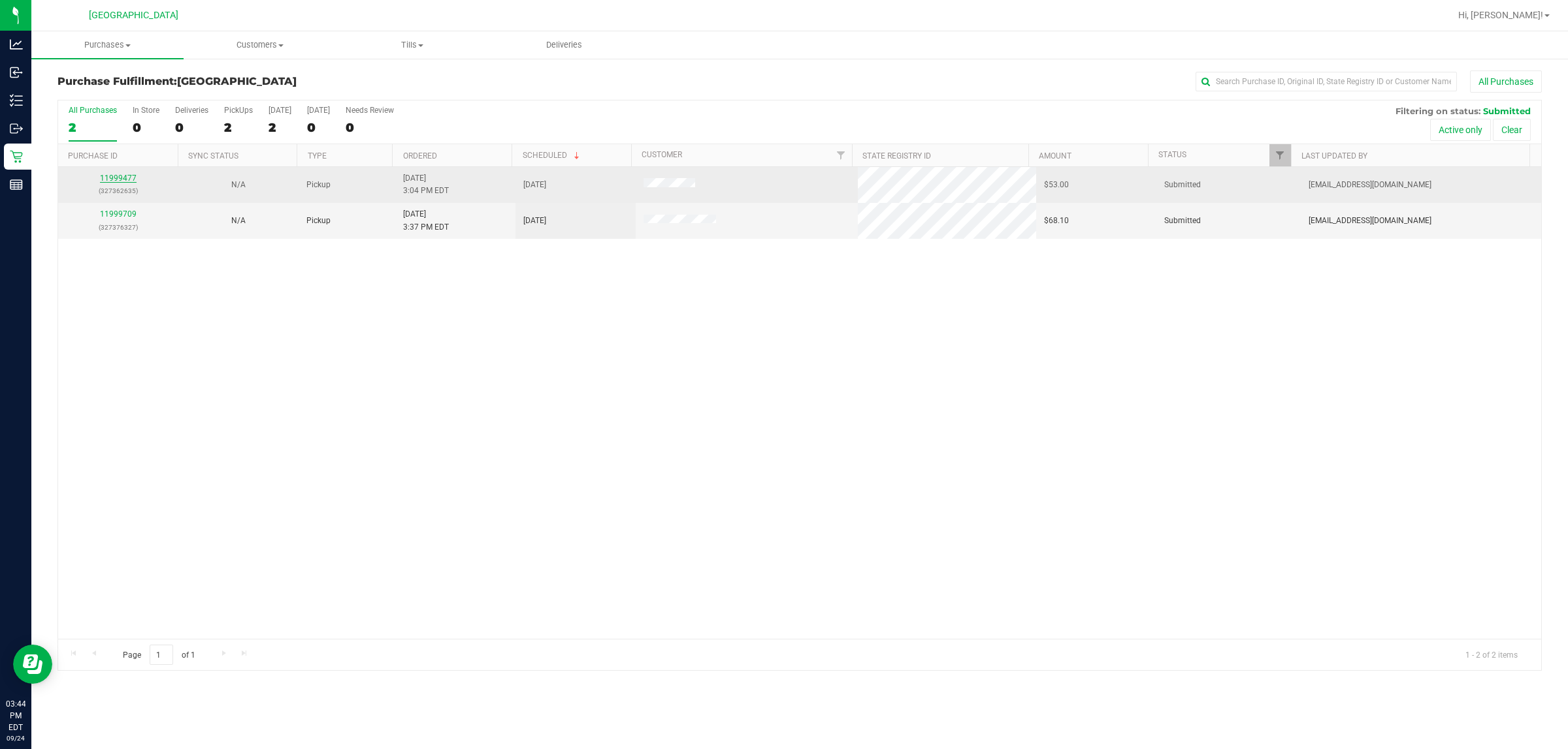
click at [121, 181] on link "11999477" at bounding box center [118, 178] width 37 height 9
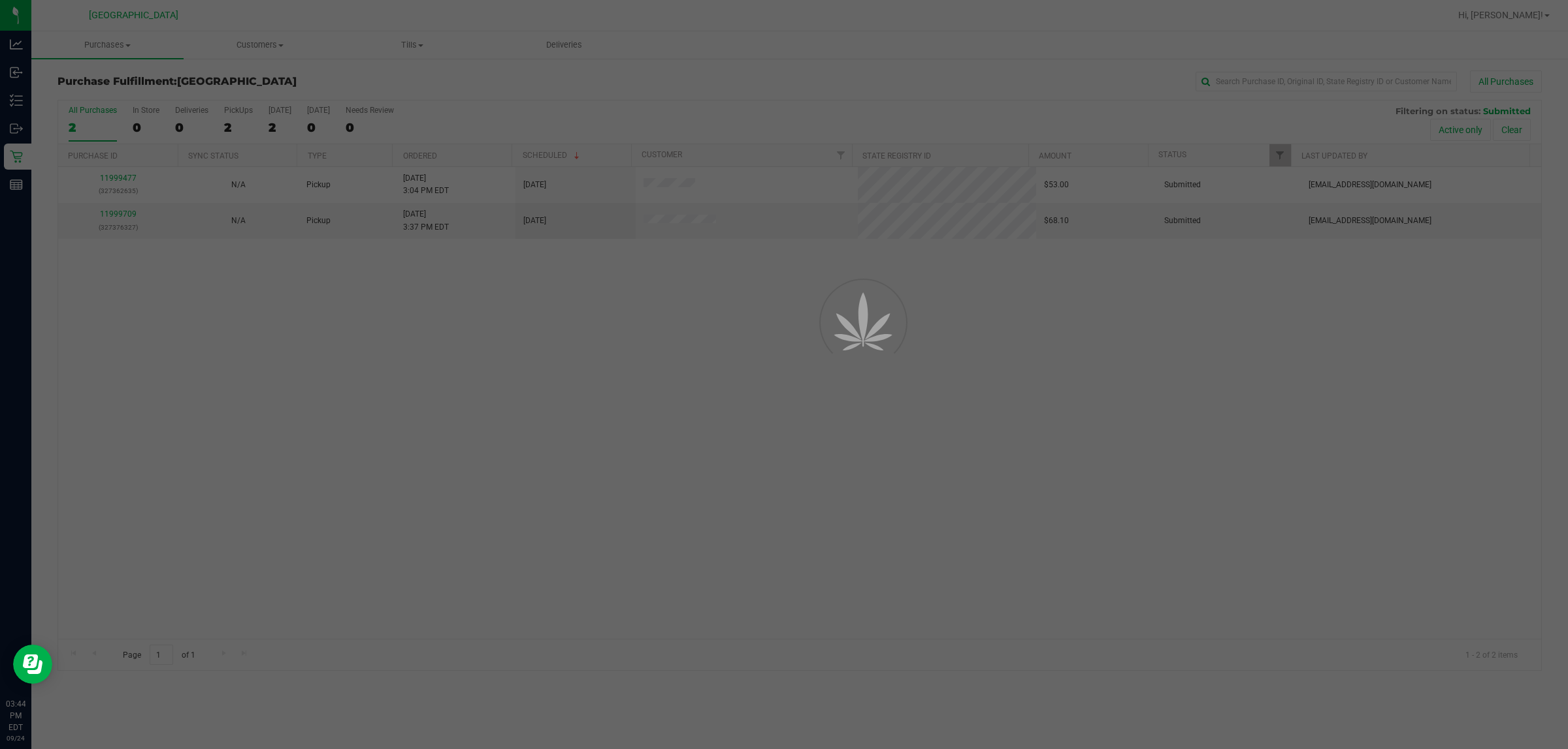
click at [701, 363] on div at bounding box center [784, 374] width 1568 height 749
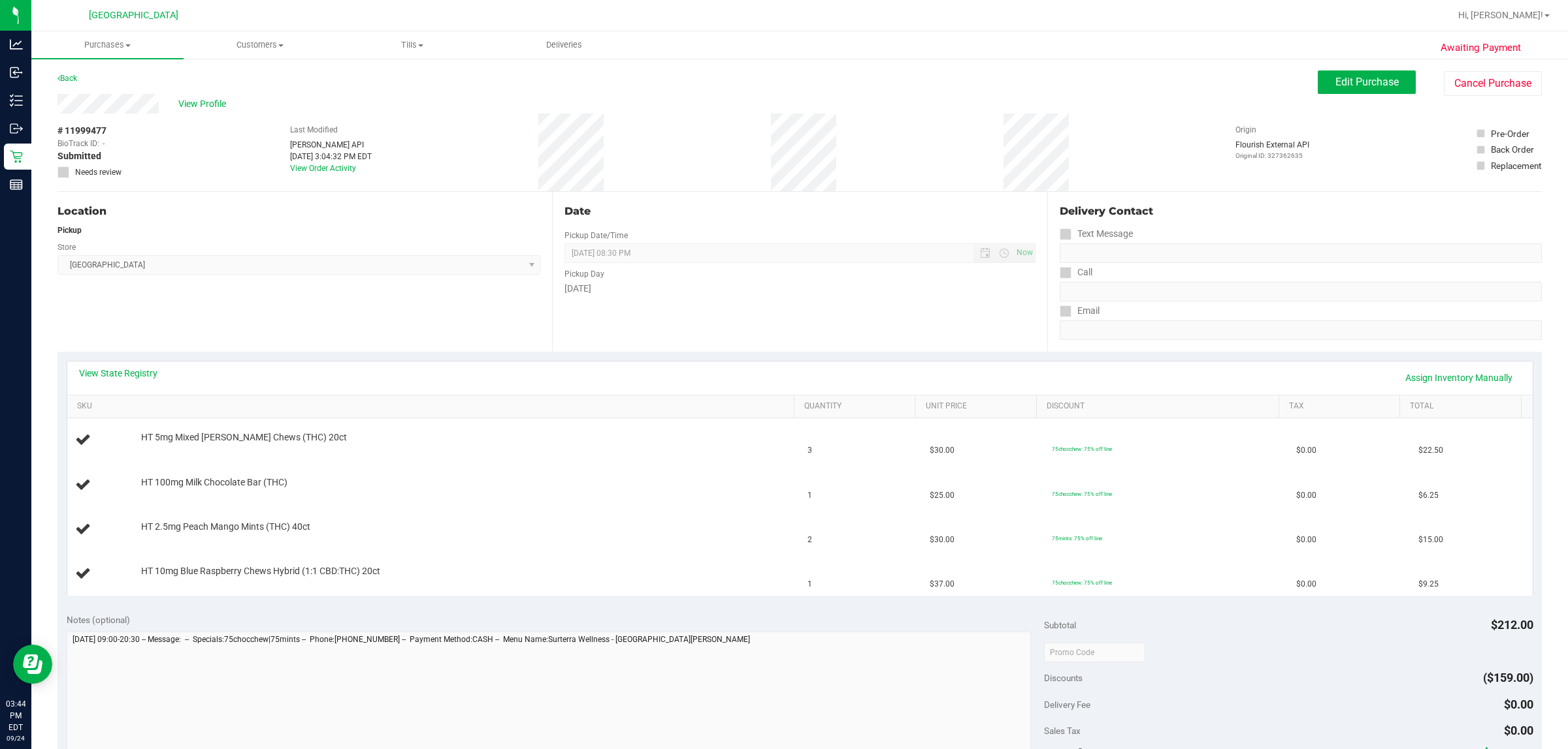
click at [77, 77] on div "Back" at bounding box center [67, 78] width 20 height 15
click at [68, 74] on link "Back" at bounding box center [67, 78] width 20 height 9
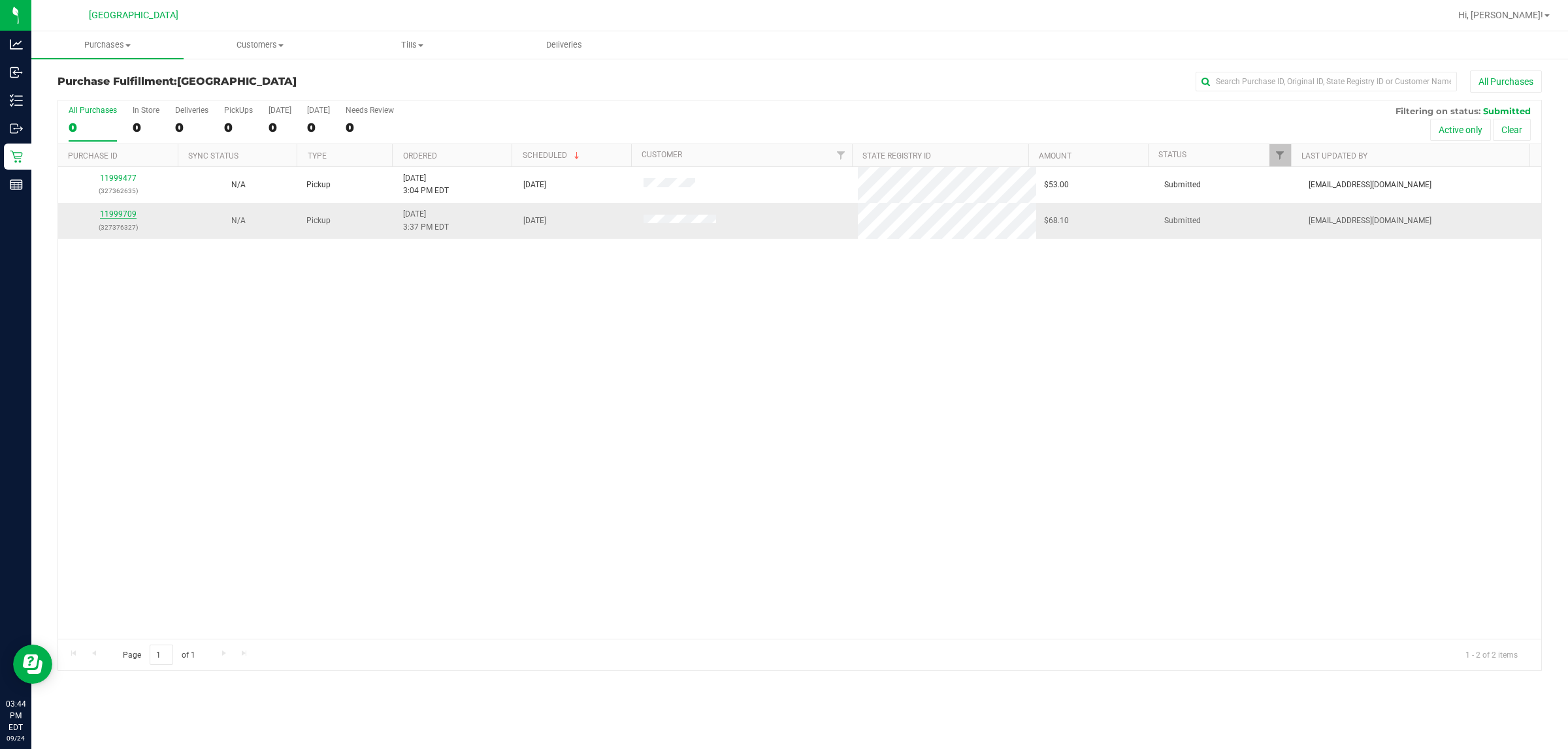
click at [121, 216] on link "11999709" at bounding box center [118, 214] width 37 height 9
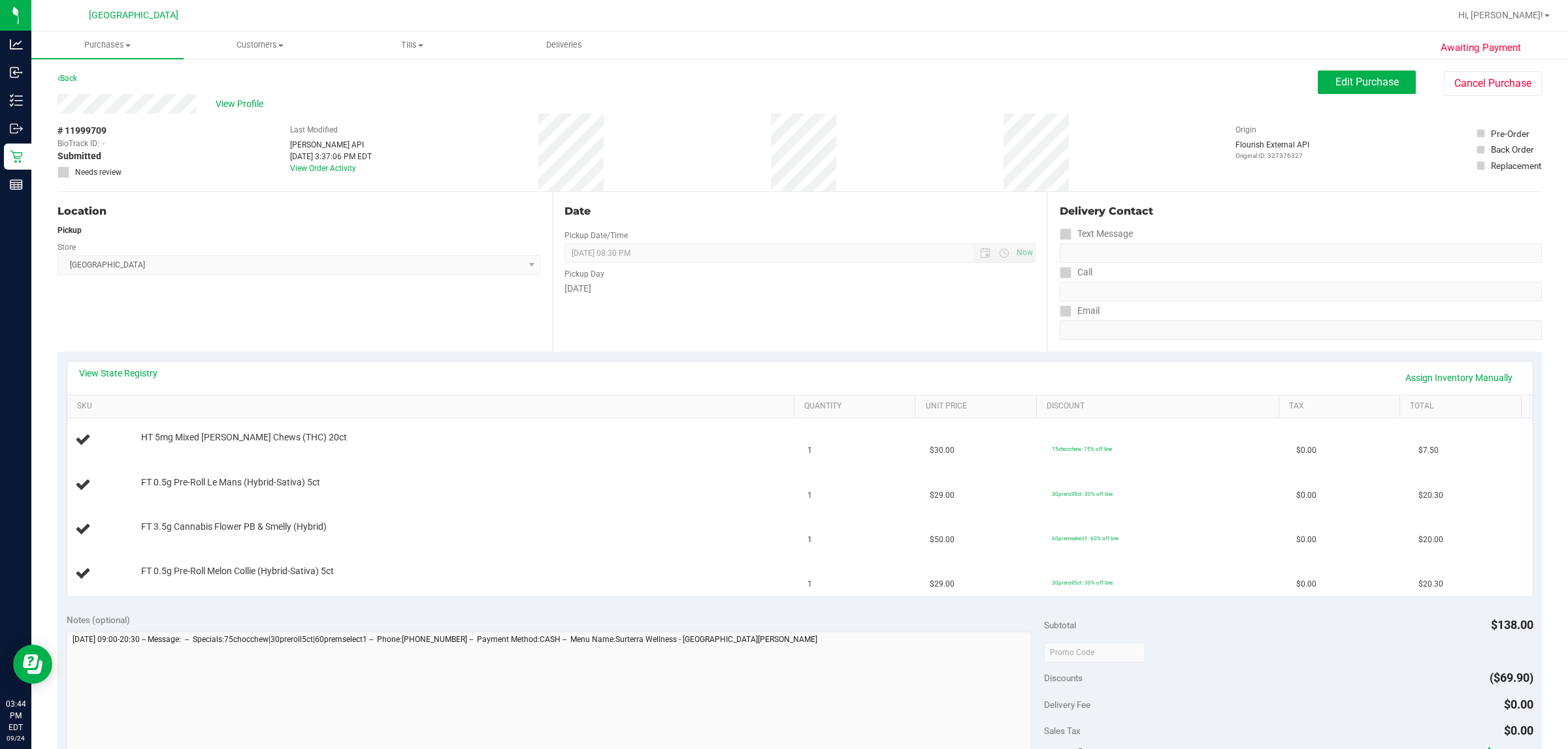
click at [496, 311] on div "Location Pickup Store [GEOGRAPHIC_DATA] WC Select Store [PERSON_NAME][GEOGRAPHI…" at bounding box center [304, 272] width 495 height 160
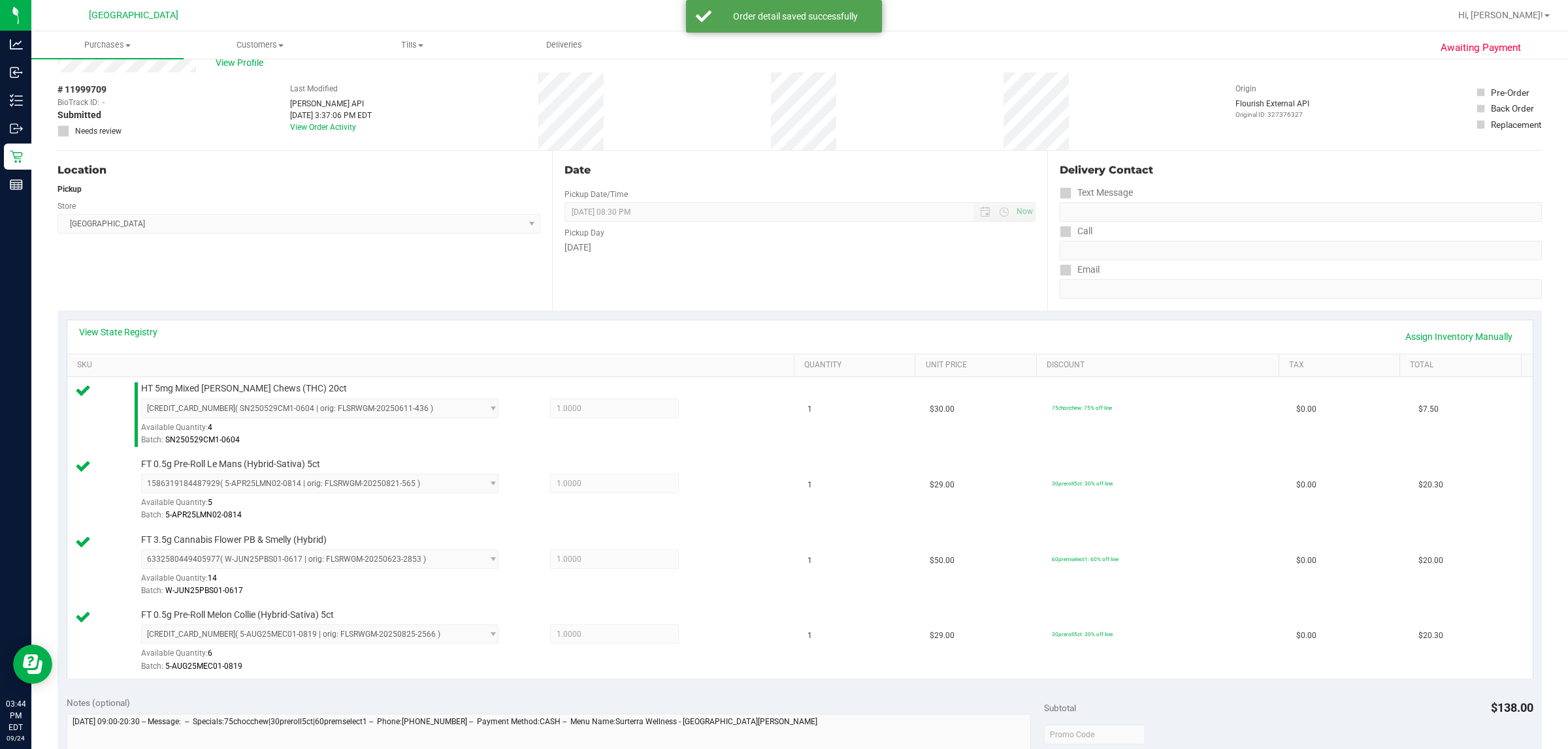
scroll to position [490, 0]
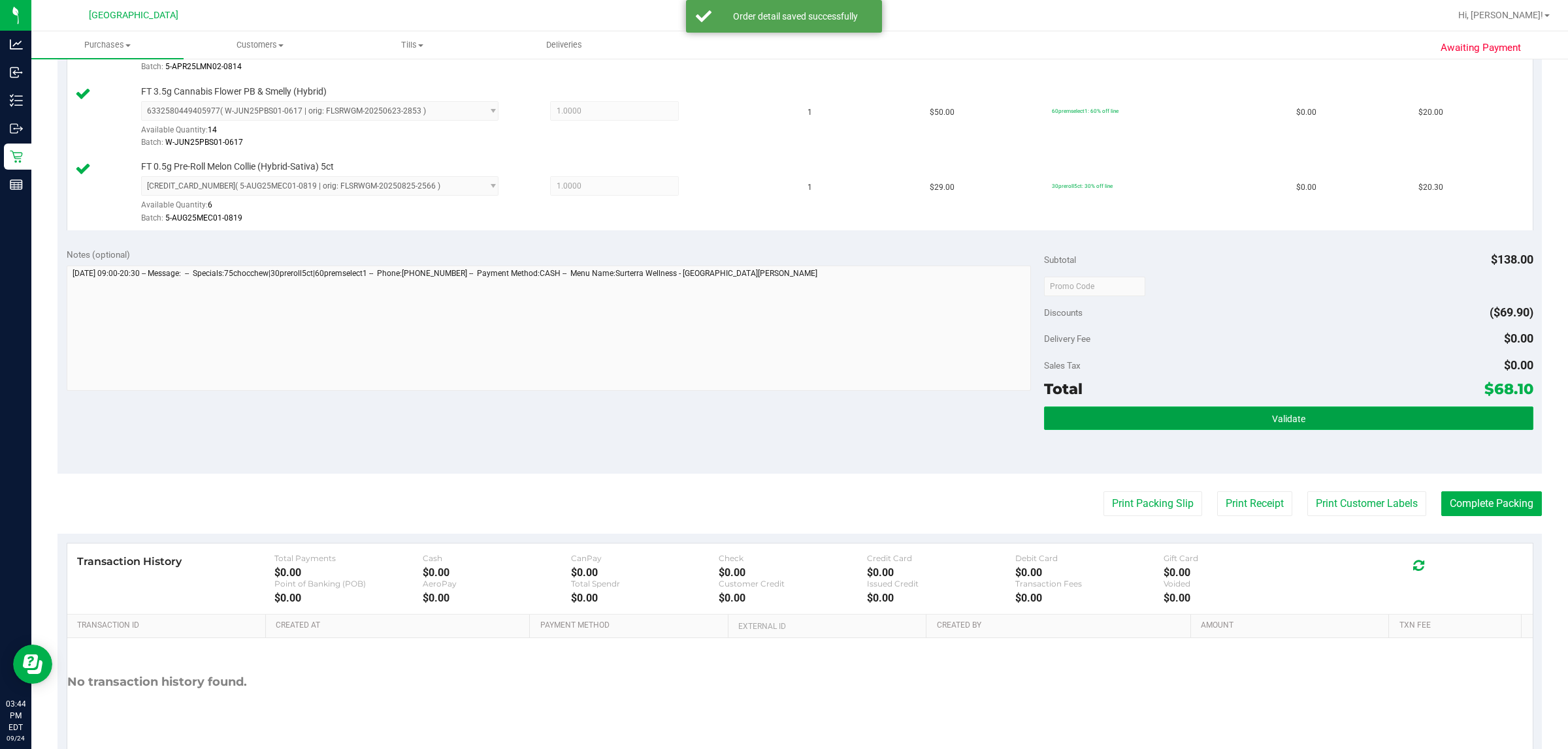
click at [781, 412] on button "Validate" at bounding box center [1287, 418] width 489 height 24
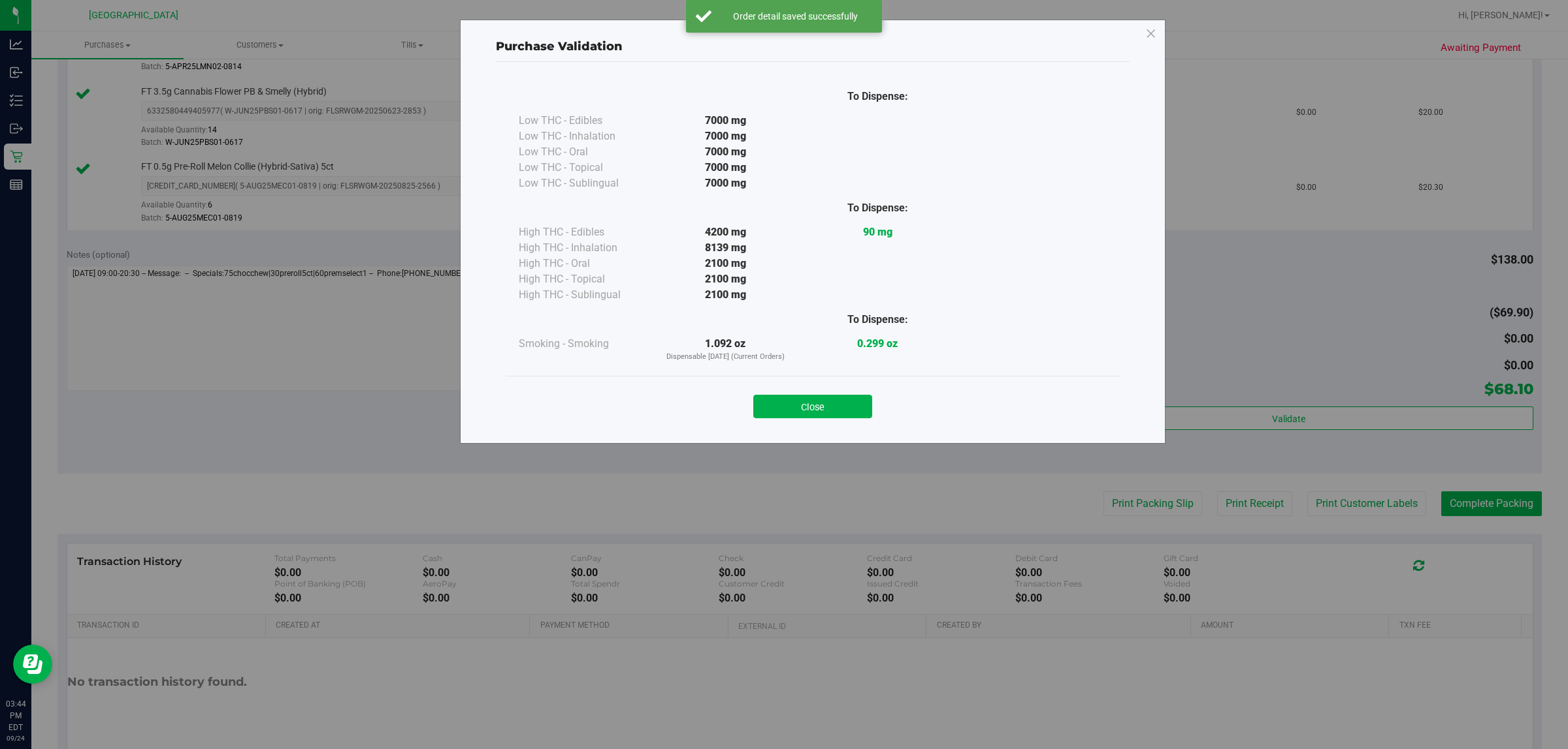
drag, startPoint x: 775, startPoint y: 406, endPoint x: 825, endPoint y: 406, distance: 50.0
click at [776, 406] on button "Close" at bounding box center [812, 406] width 119 height 24
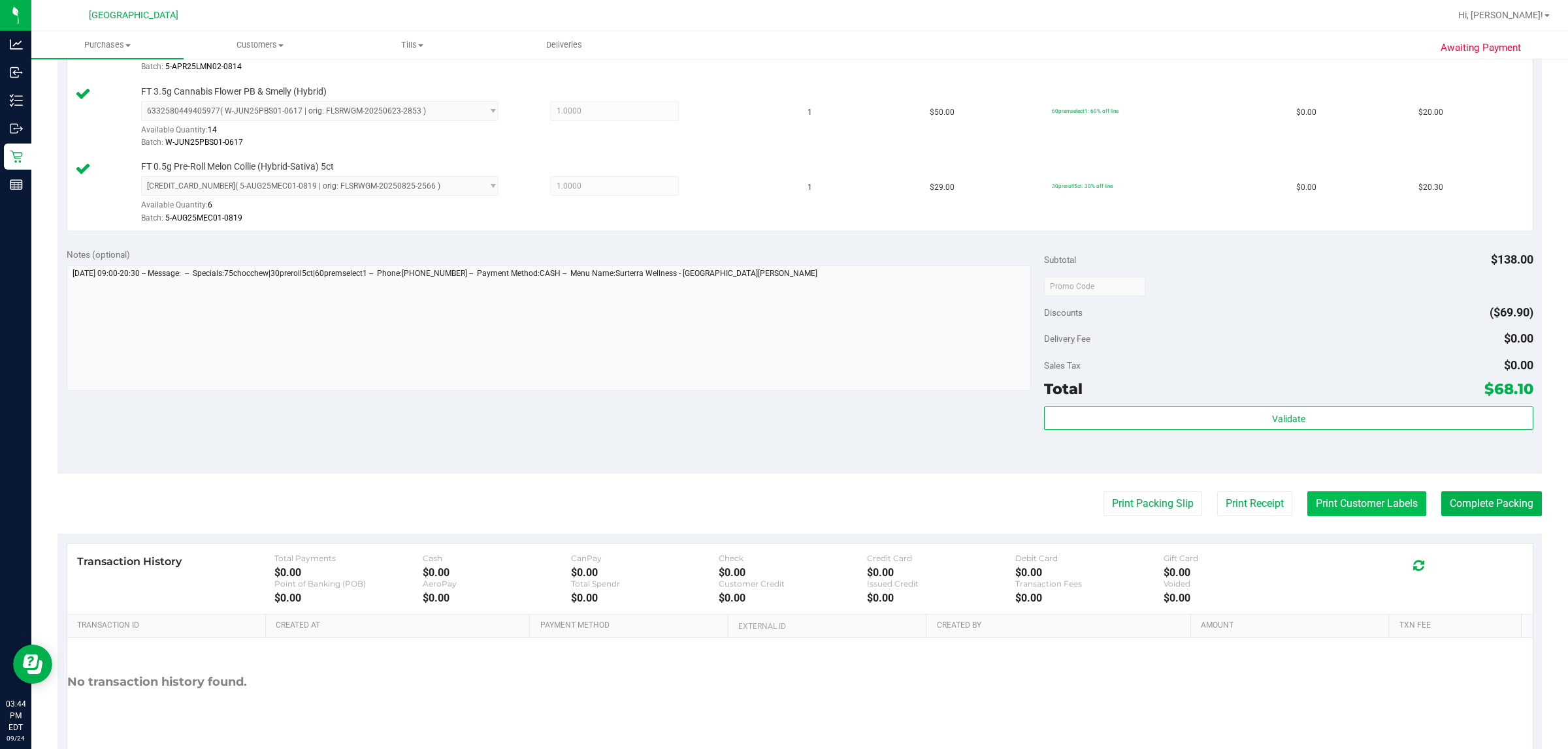
click at [781, 500] on button "Print Customer Labels" at bounding box center [1366, 504] width 119 height 25
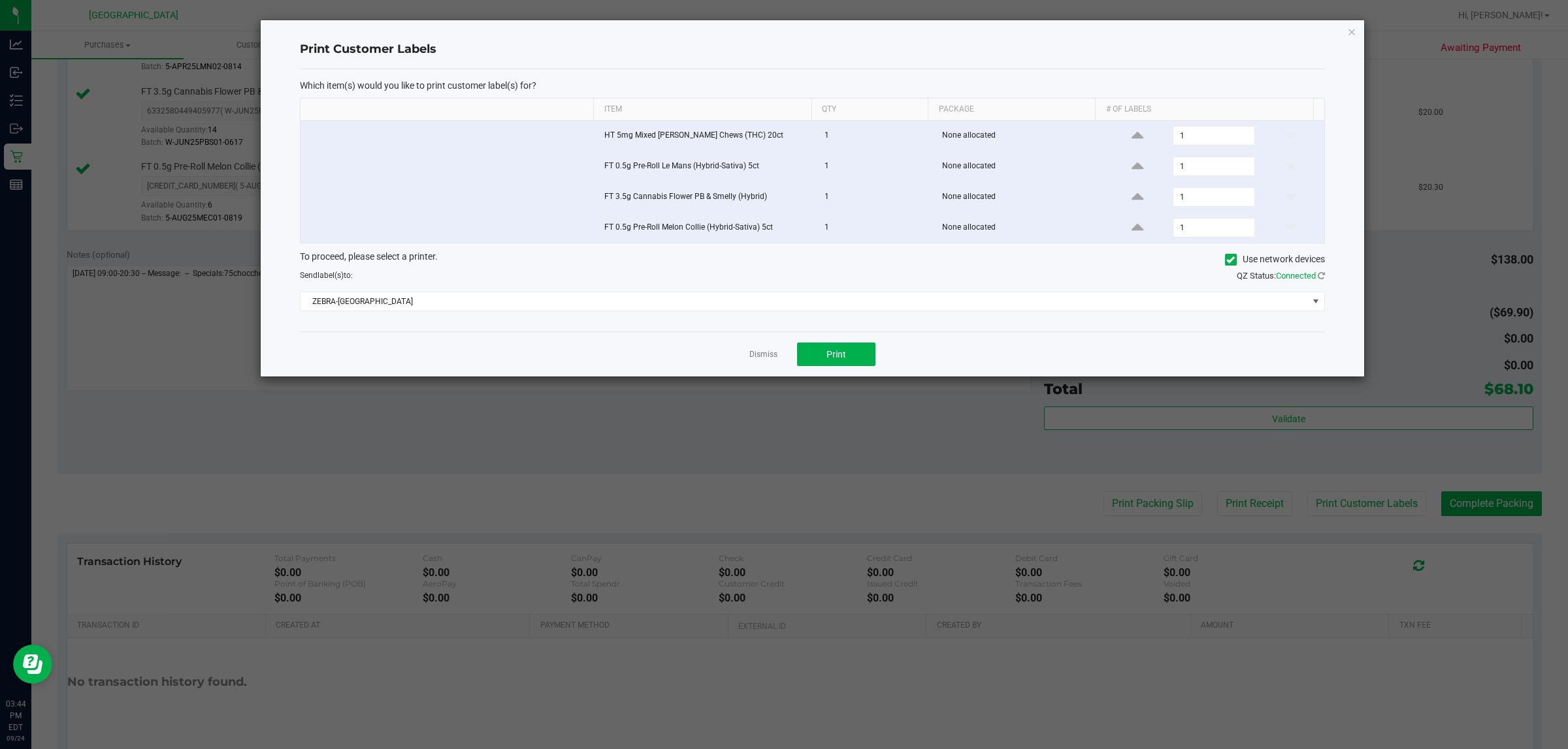
click at [781, 363] on div "Dismiss Print" at bounding box center [813, 354] width 1025 height 45
click at [781, 360] on span "Print" at bounding box center [836, 354] width 20 height 10
click at [760, 358] on link "Dismiss" at bounding box center [763, 354] width 28 height 11
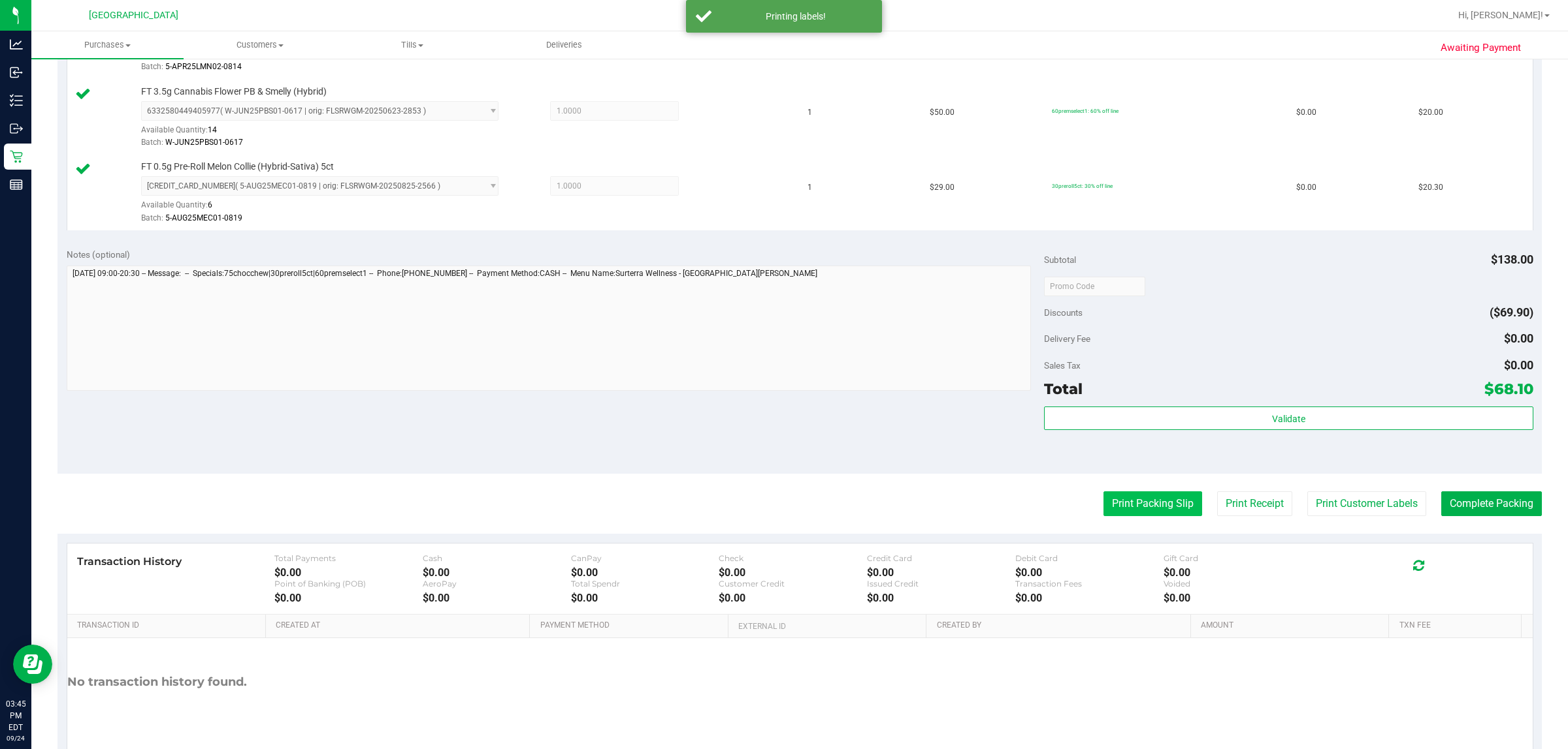
click at [781, 498] on button "Print Packing Slip" at bounding box center [1153, 504] width 99 height 25
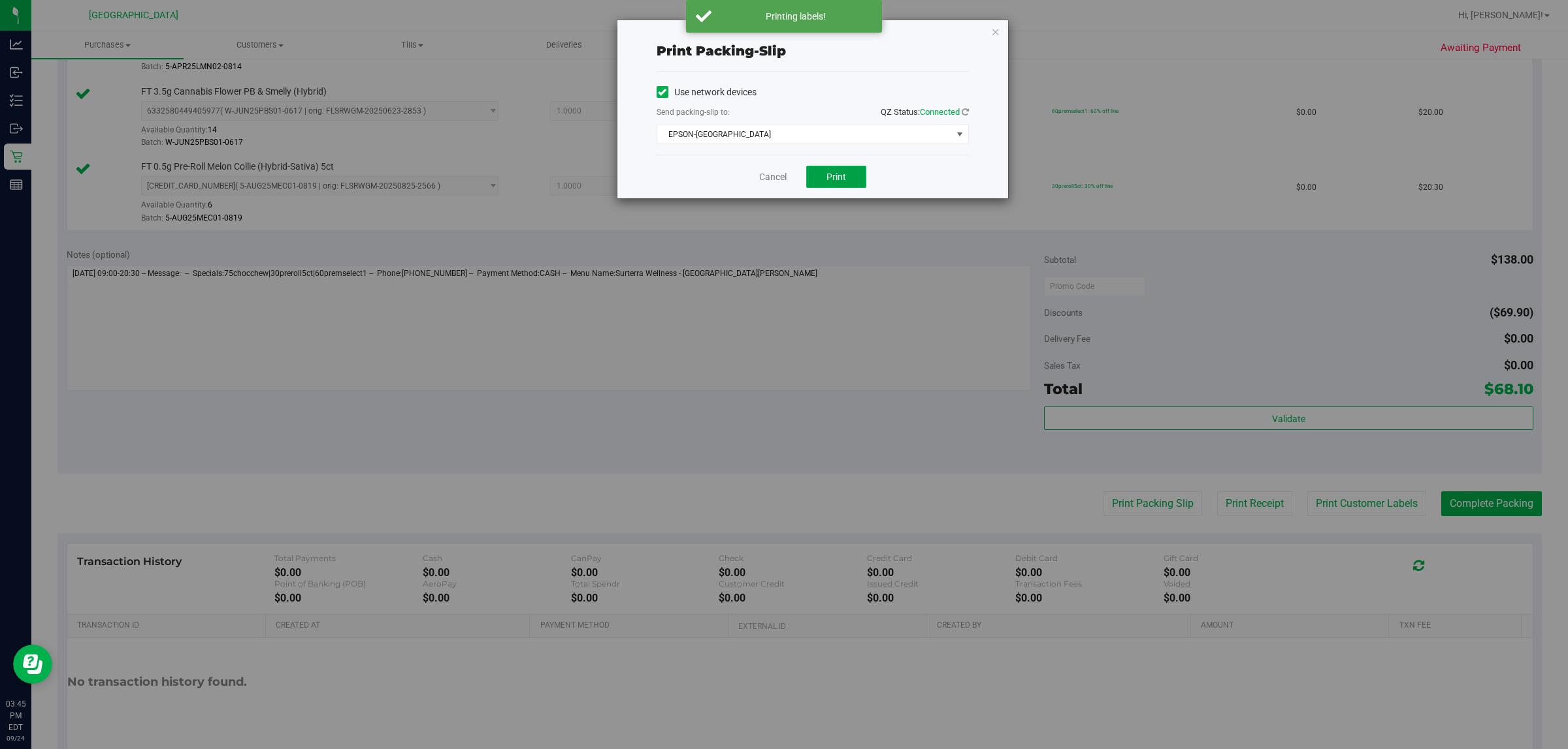
click at [781, 177] on button "Print" at bounding box center [836, 177] width 60 height 22
click at [781, 178] on div "Cancel Print" at bounding box center [813, 176] width 312 height 43
click at [778, 177] on link "Cancel" at bounding box center [772, 177] width 27 height 14
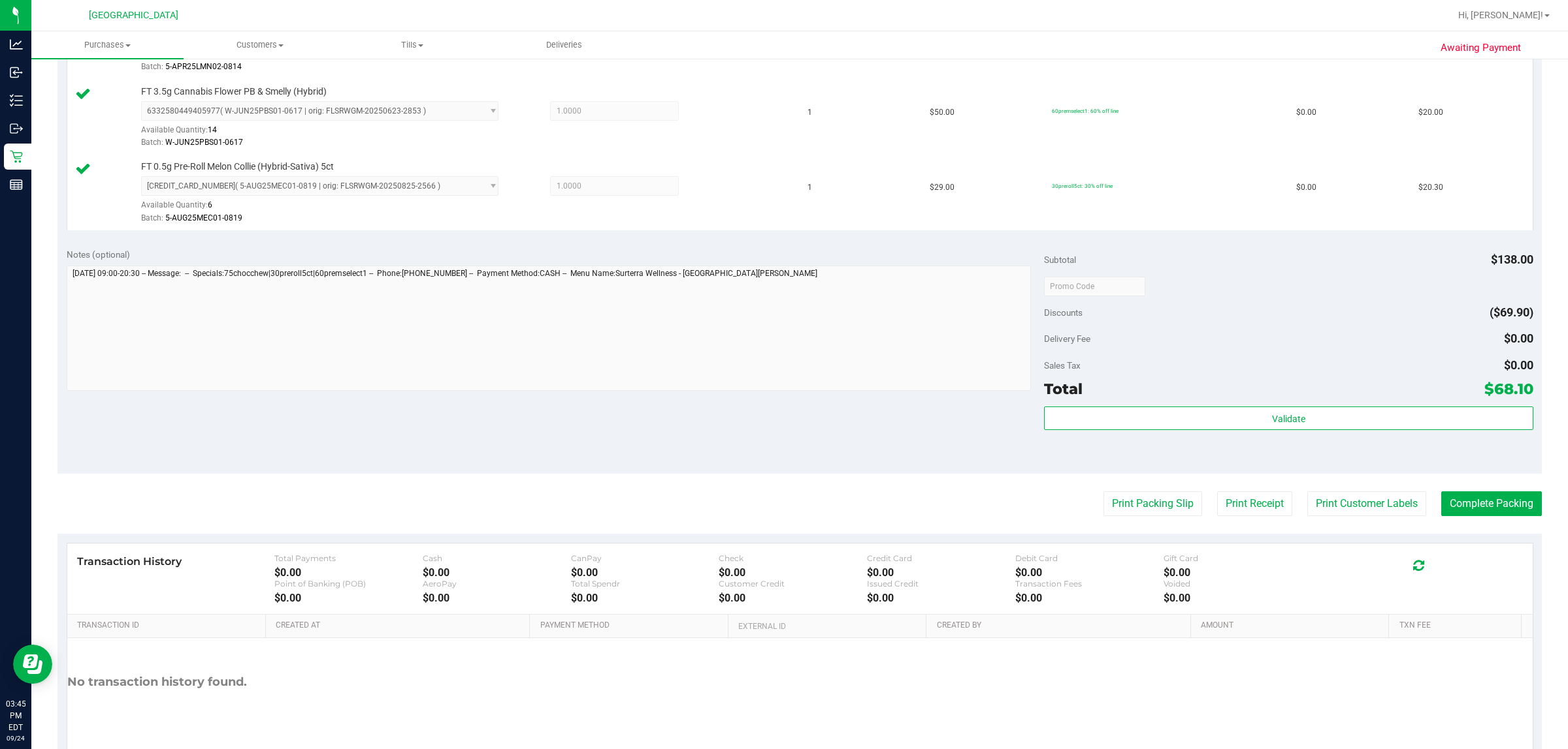
click at [781, 241] on div "Notes (optional) Subtotal $138.00 Discounts ($69.90) Delivery Fee $0.00 Sales T…" at bounding box center [799, 356] width 1484 height 235
click at [781, 512] on button "Complete Packing" at bounding box center [1491, 504] width 101 height 25
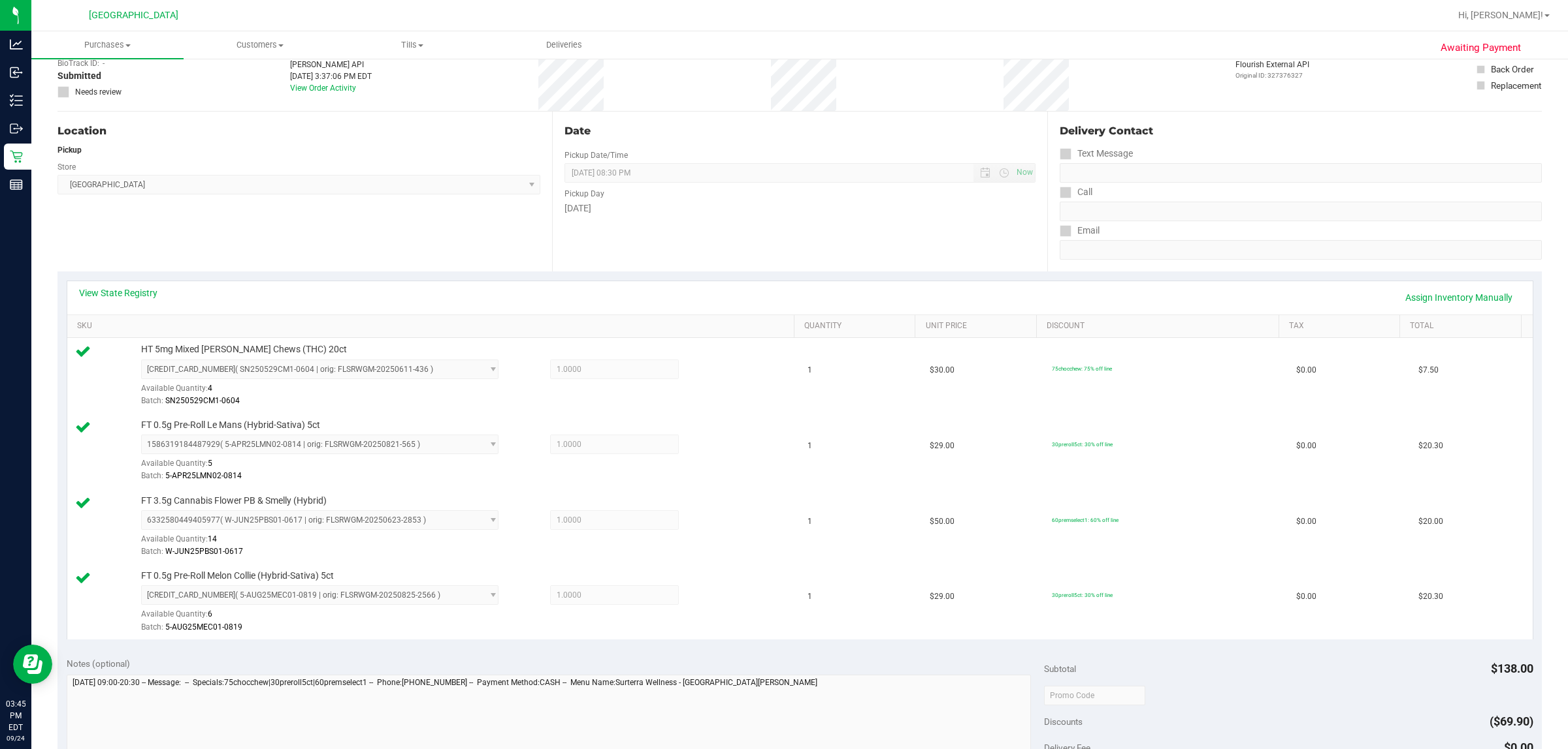
scroll to position [0, 0]
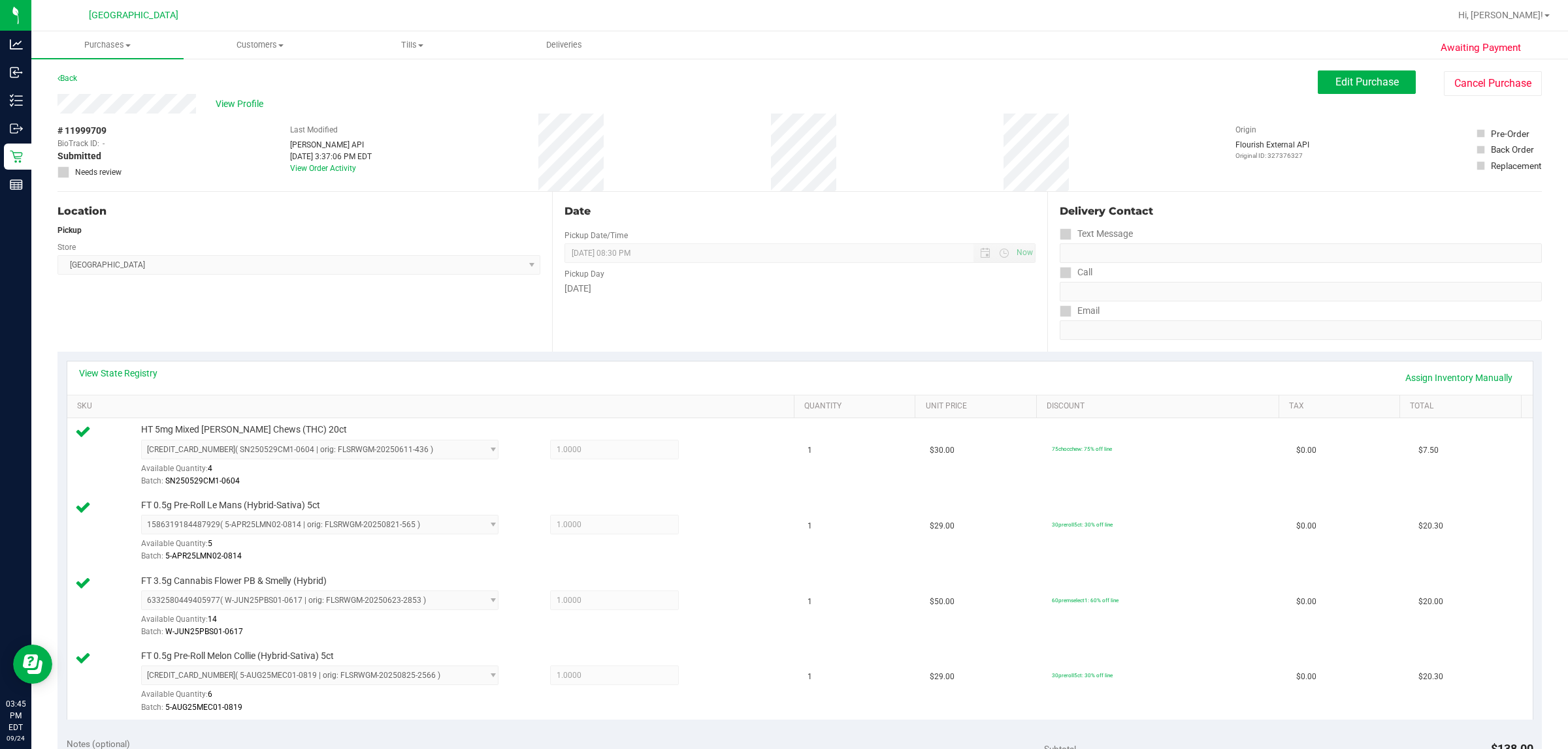
click at [781, 327] on div "Date Pickup Date/Time [DATE] Now [DATE] 08:30 PM Now Pickup Day [DATE]" at bounding box center [799, 272] width 495 height 160
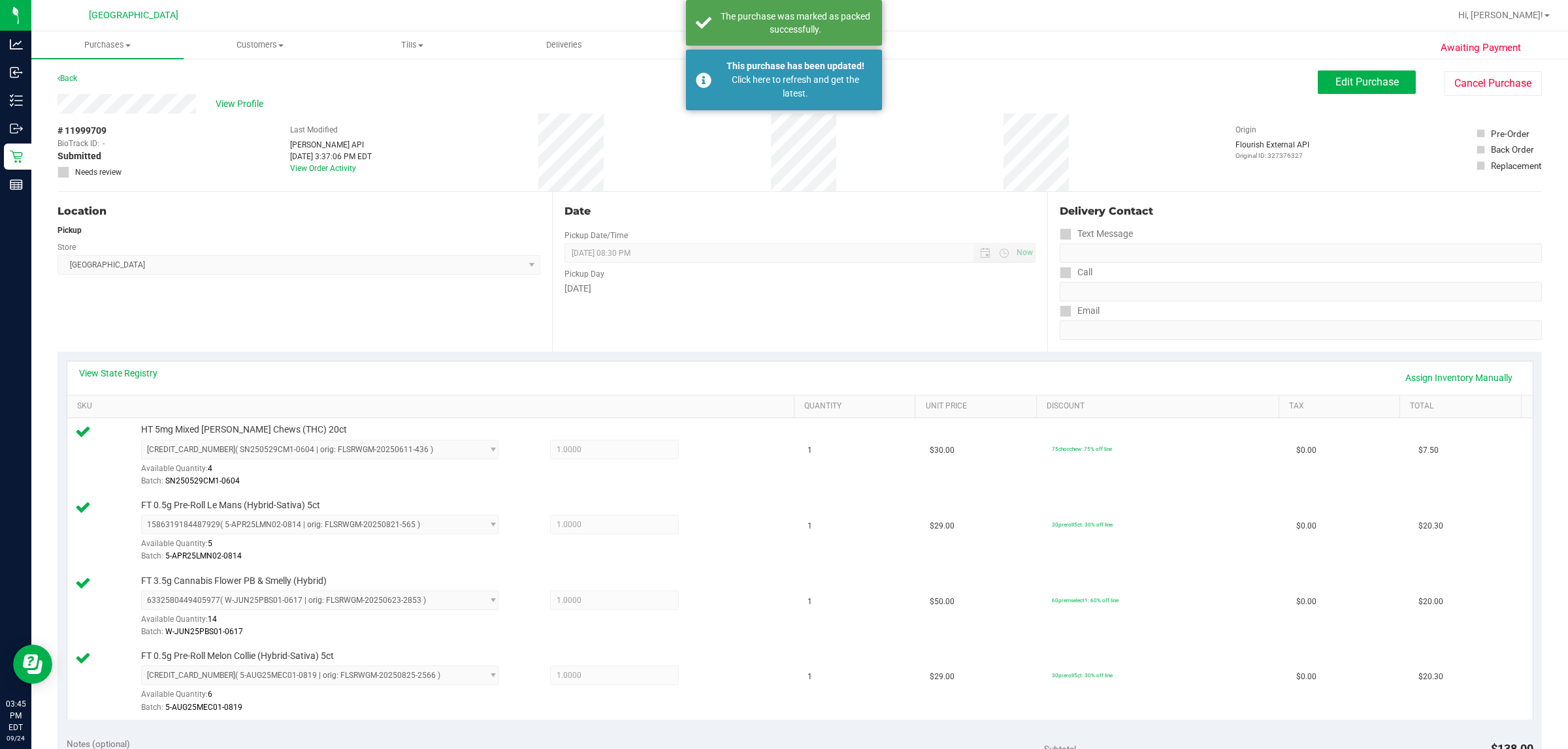
click at [781, 317] on div "Date Pickup Date/Time [DATE] Now [DATE] 08:30 PM Now Pickup Day [DATE]" at bounding box center [799, 272] width 495 height 160
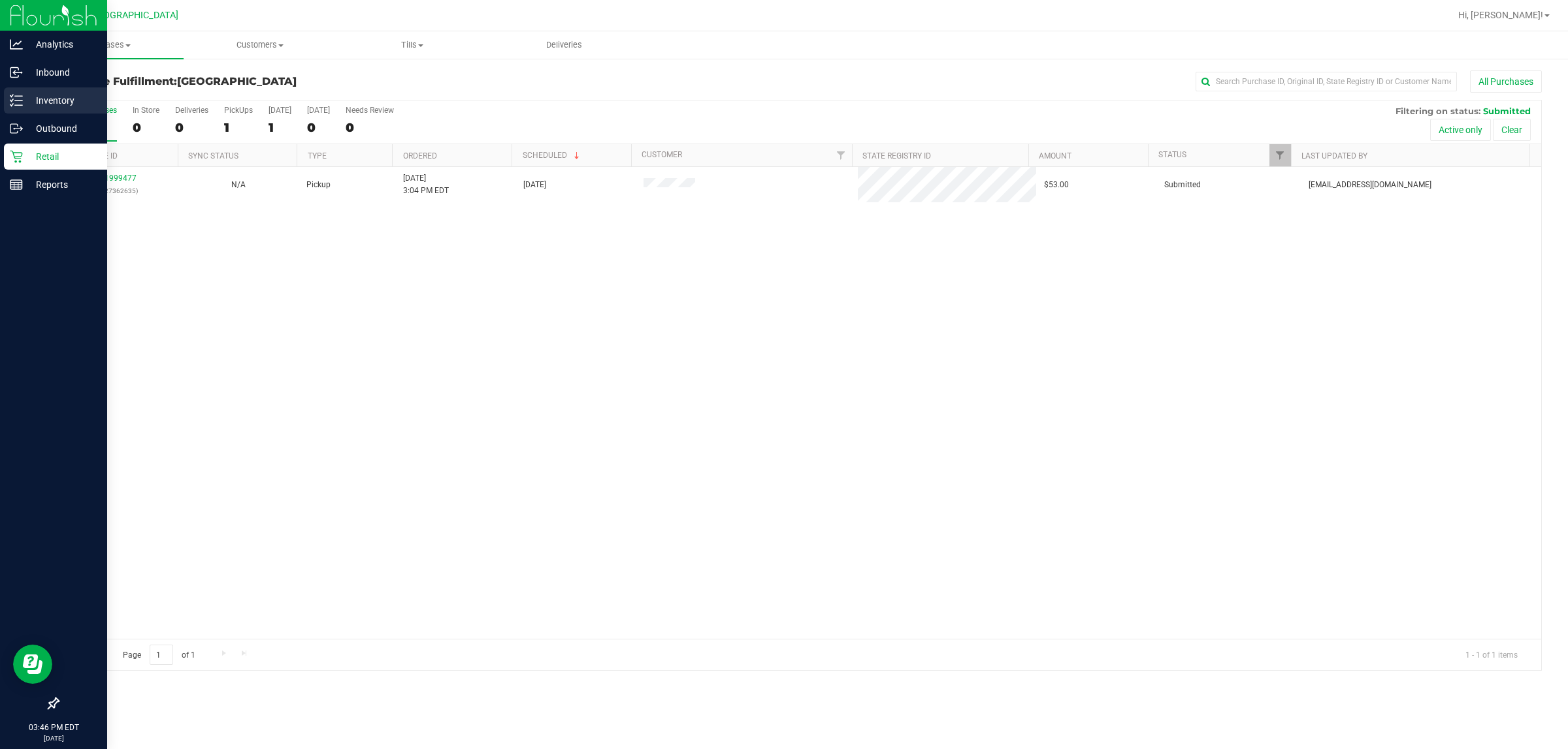
click at [39, 99] on p "Inventory" at bounding box center [62, 101] width 78 height 15
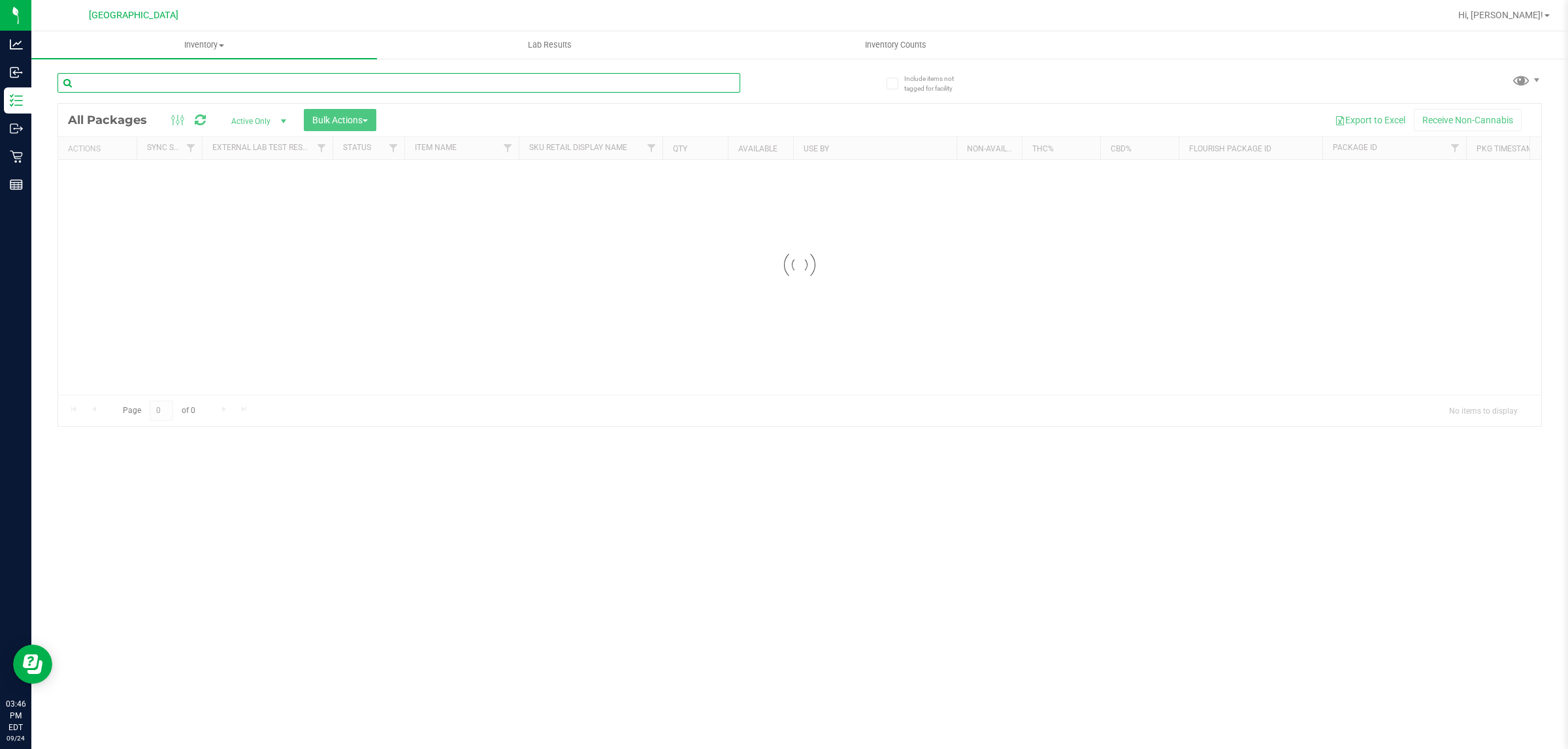
click at [159, 85] on input "text" at bounding box center [398, 83] width 683 height 20
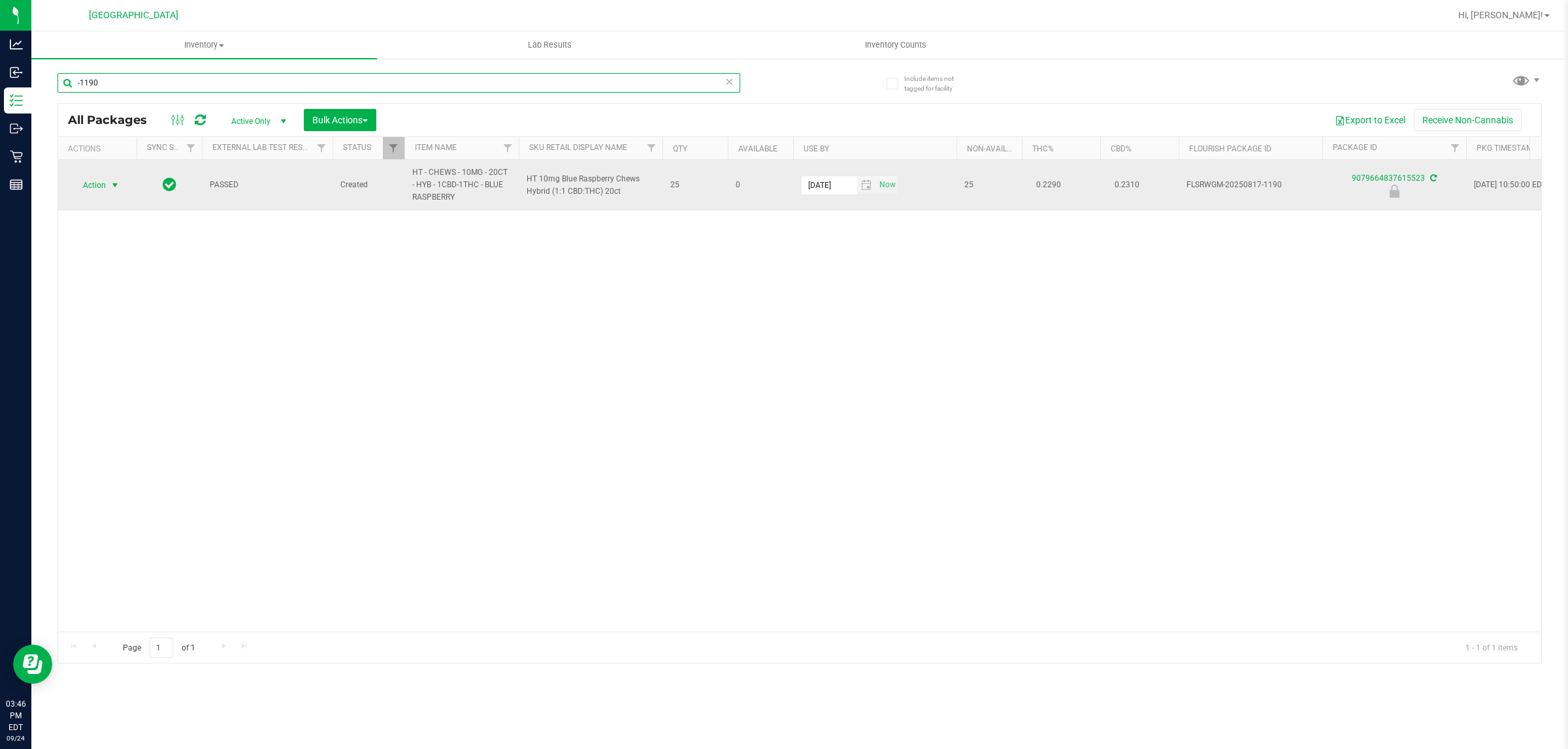
type input "-1190"
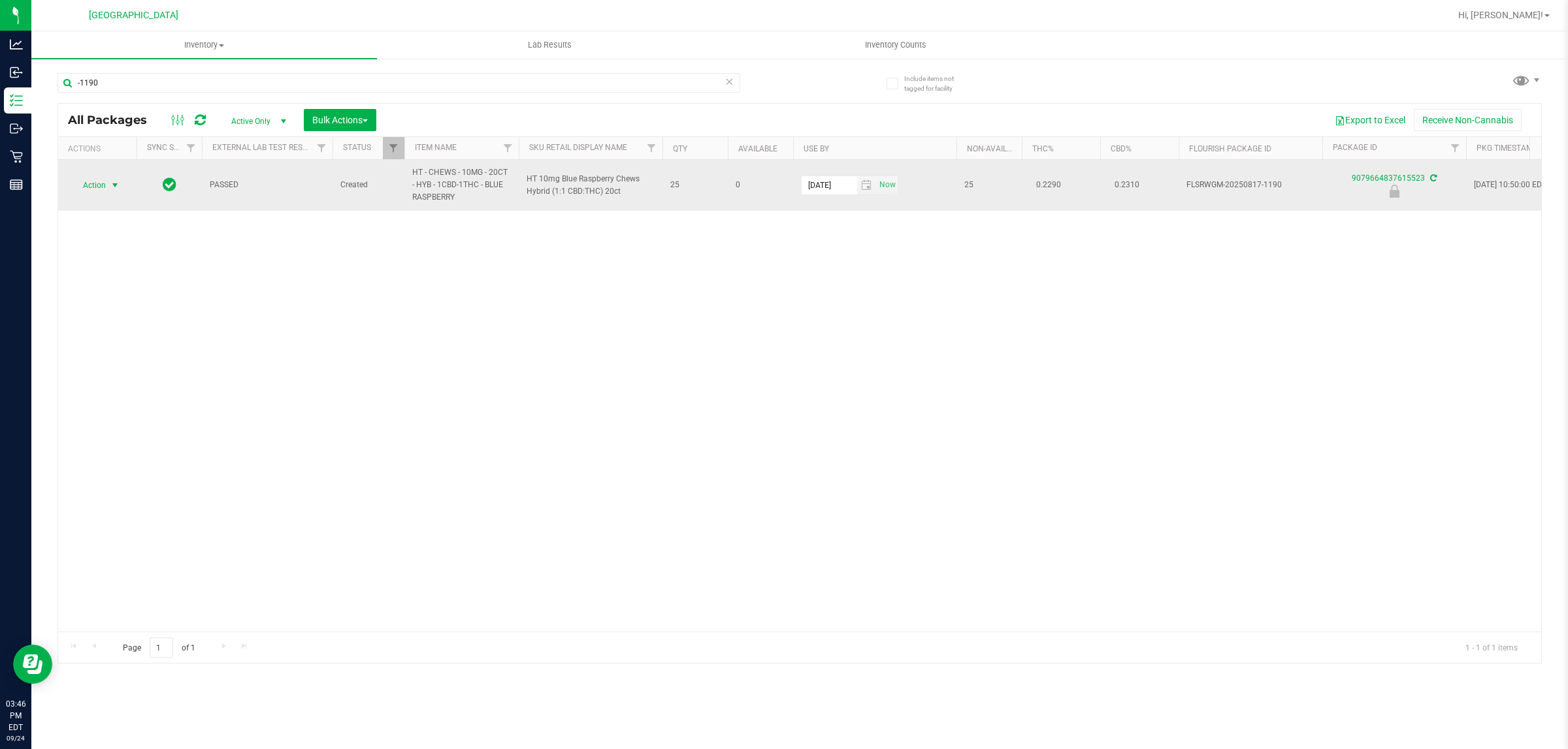
click at [107, 187] on span "select" at bounding box center [115, 185] width 16 height 18
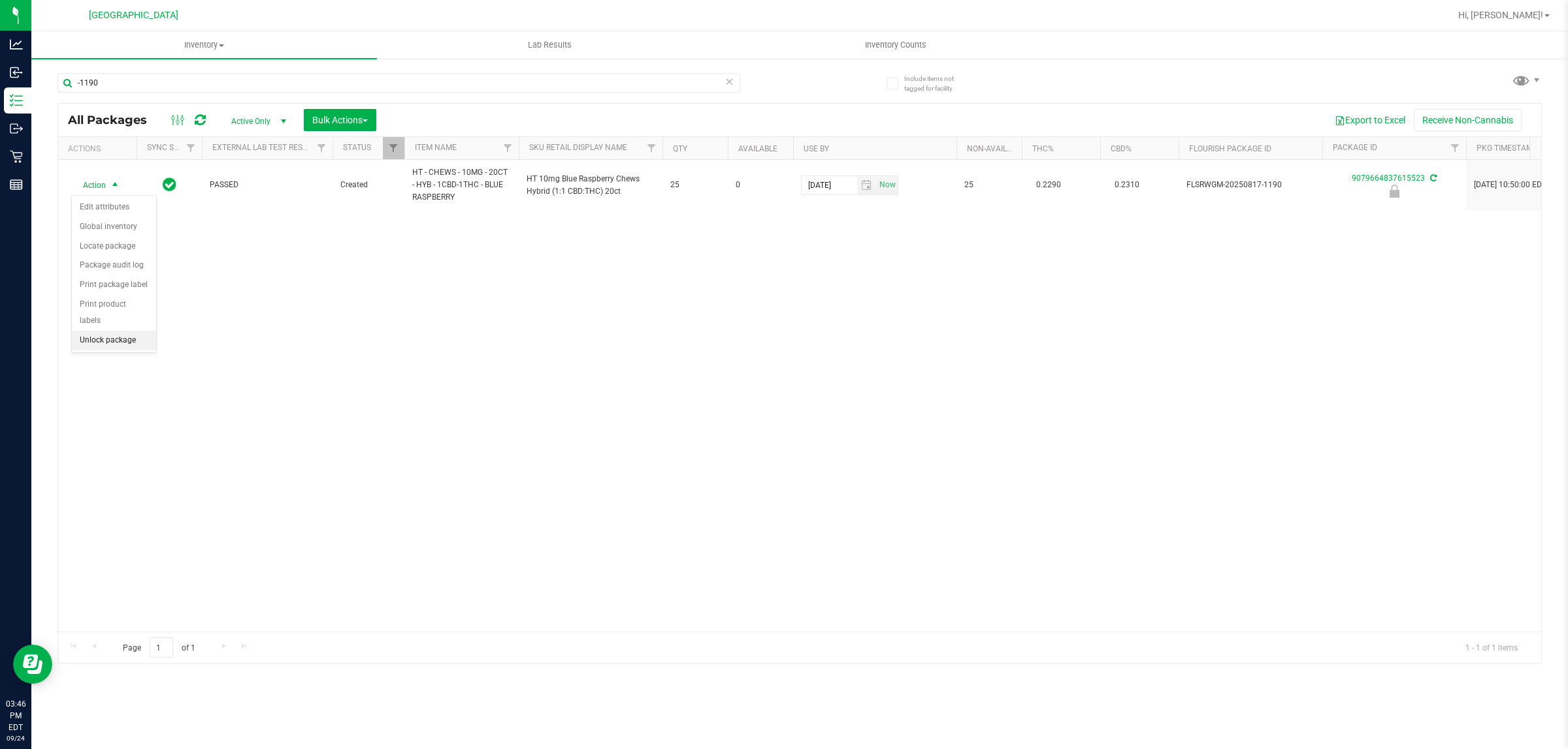
click at [93, 331] on li "Unlock package" at bounding box center [113, 340] width 84 height 20
click at [680, 445] on div "Action Action Adjust qty Create package Edit attributes Global inventory Locate…" at bounding box center [799, 396] width 1483 height 472
